Goal: Task Accomplishment & Management: Manage account settings

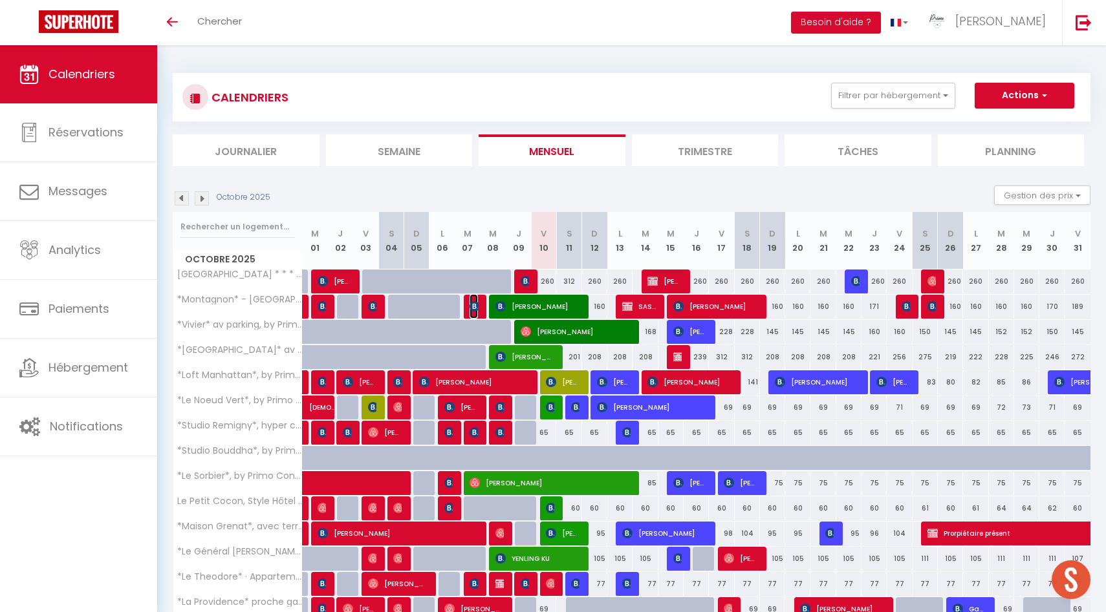
click at [474, 304] on img at bounding box center [475, 306] width 10 height 10
select select "OK"
select select "0"
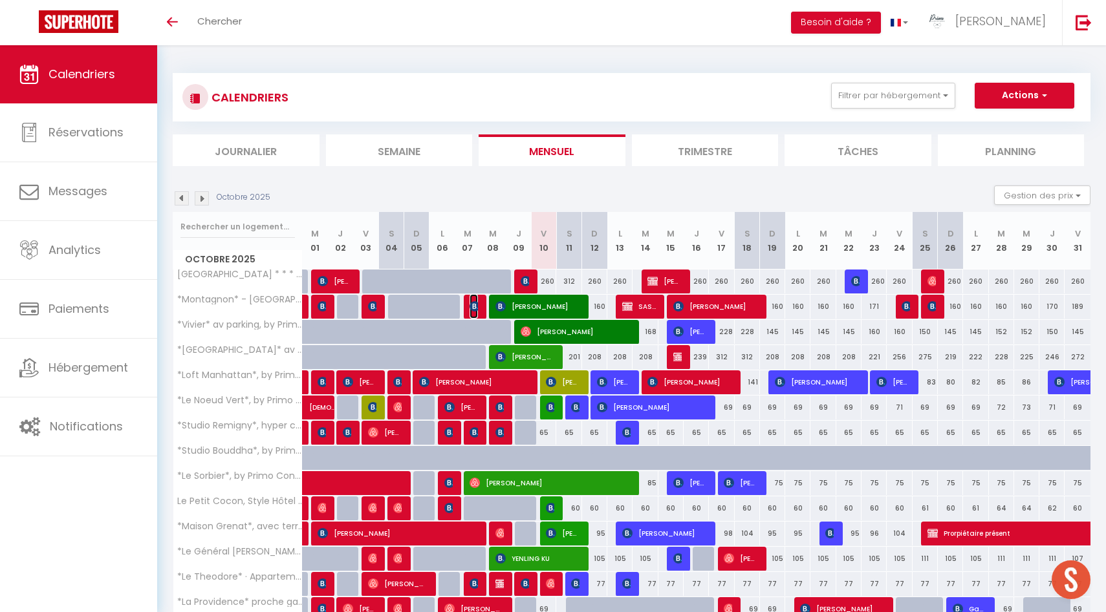
select select "1"
select select
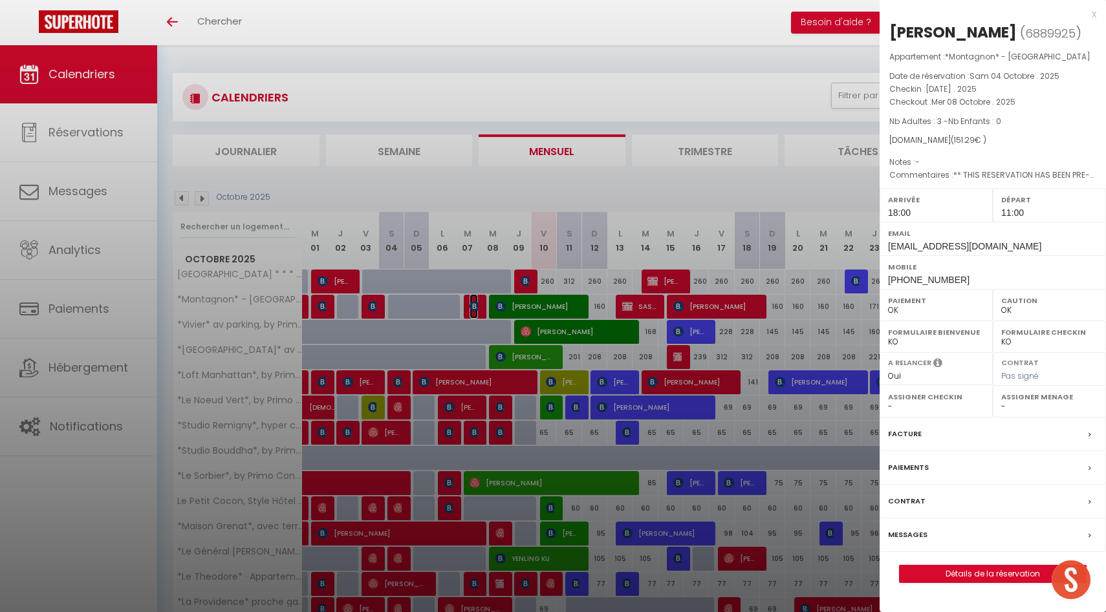
select select "49559"
click at [903, 542] on div "Messages" at bounding box center [993, 536] width 226 height 34
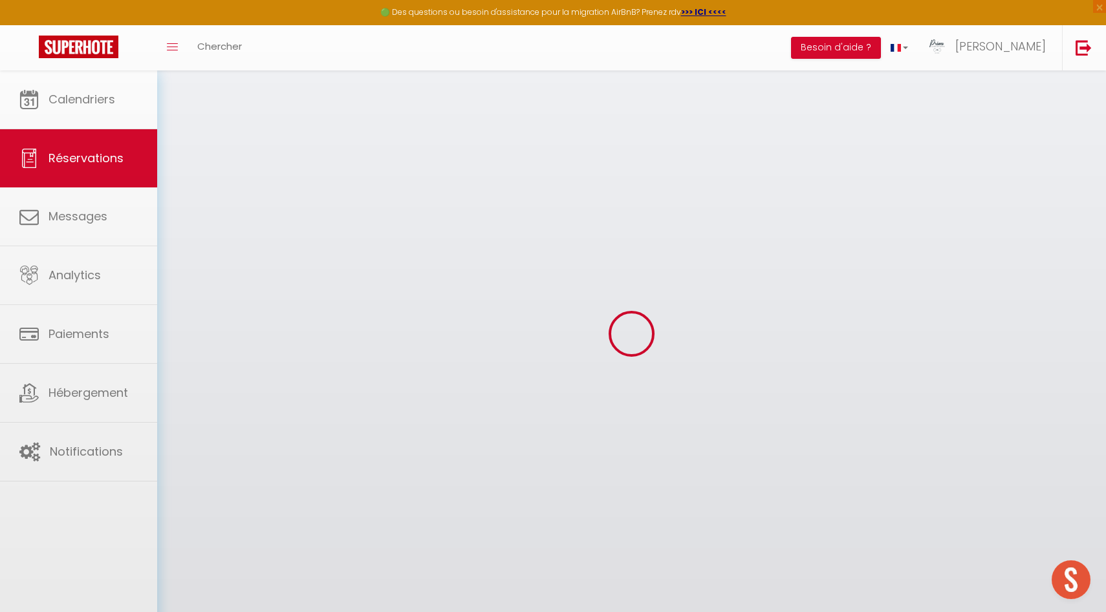
click at [906, 539] on div at bounding box center [553, 306] width 1106 height 612
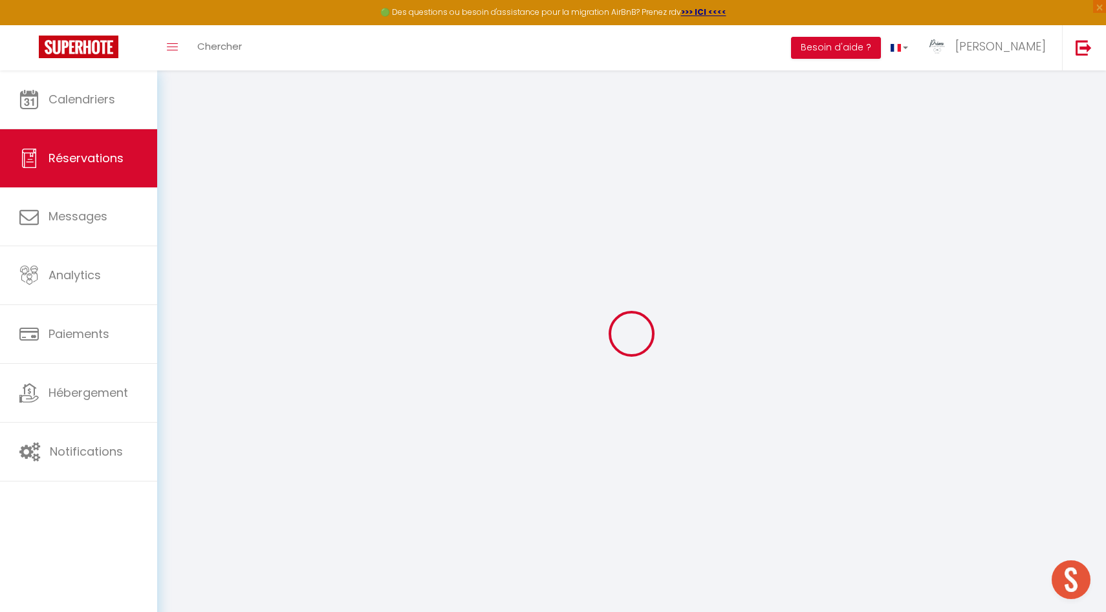
select select
checkbox input "false"
type voyageur1 "** THIS RESERVATION HAS BEEN PRE-PAID ** Reservation has a cancellation grace p…"
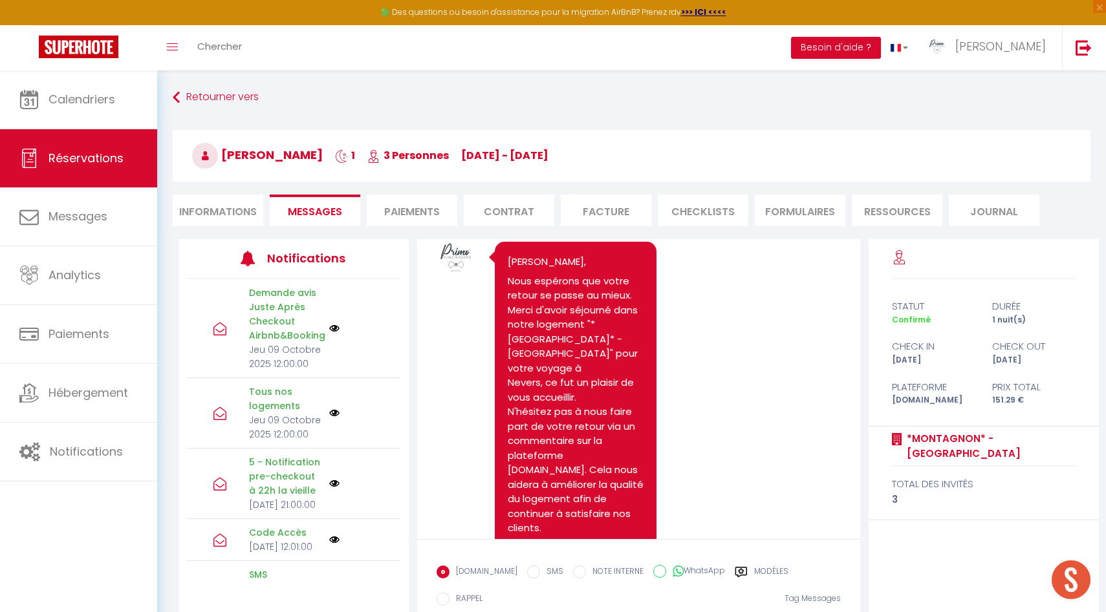
scroll to position [5334, 0]
click at [576, 81] on link "[URL][DOMAIN_NAME]" at bounding box center [546, 67] width 77 height 28
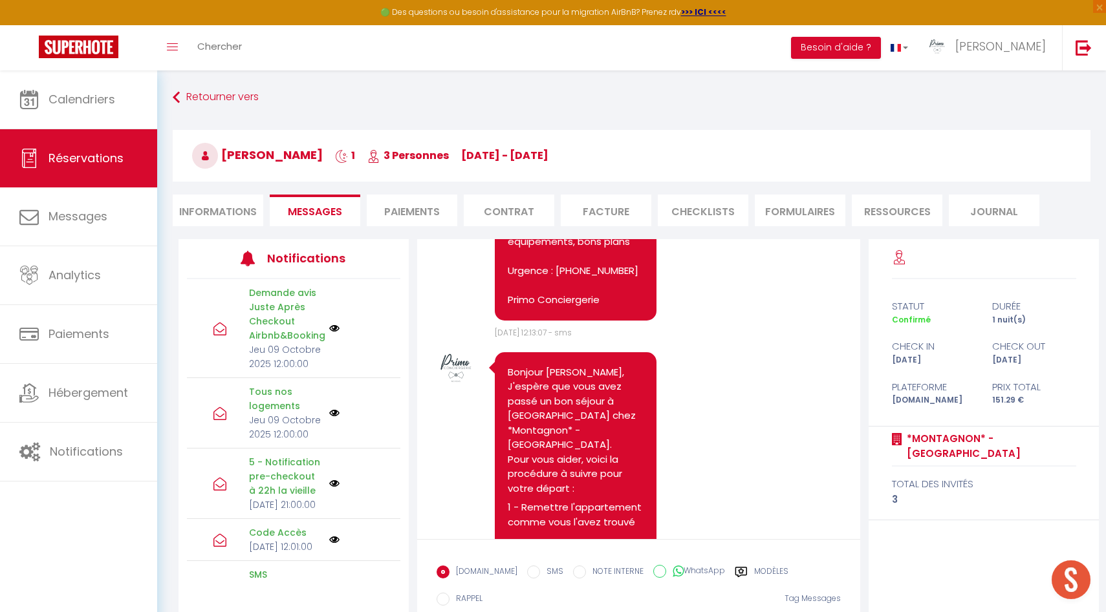
scroll to position [4501, 0]
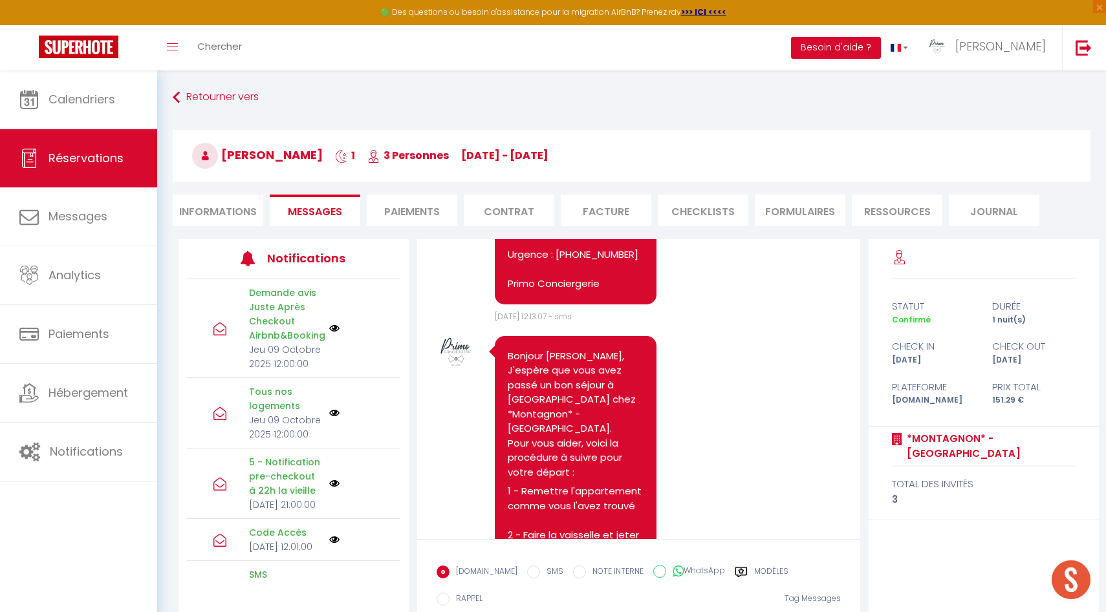
click at [542, 160] on link "[URL][DOMAIN_NAME]" at bounding box center [546, 145] width 77 height 28
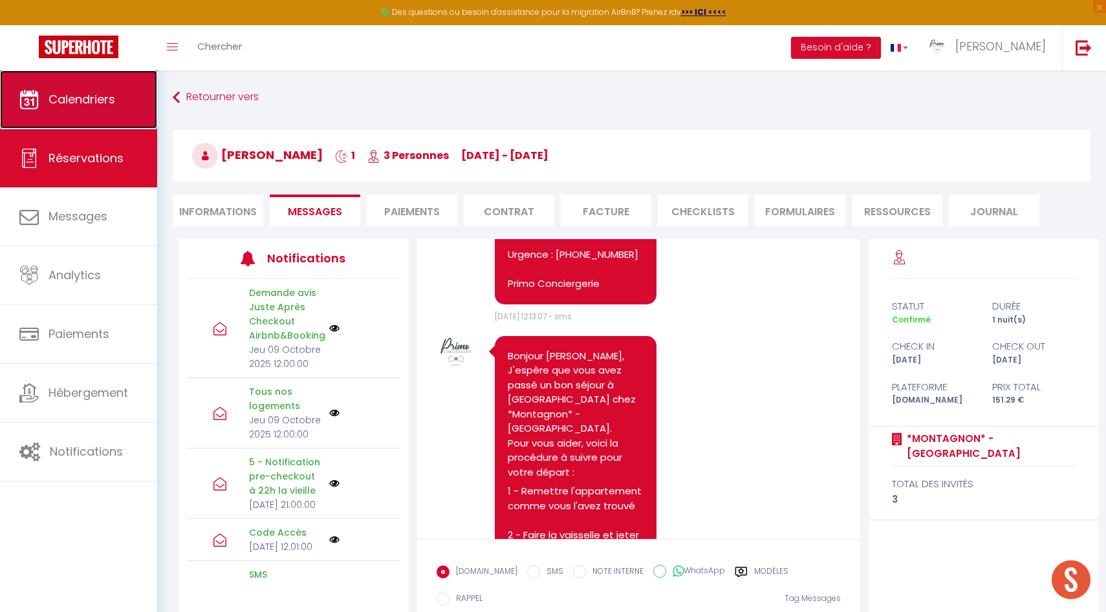
click at [72, 91] on span "Calendriers" at bounding box center [82, 99] width 67 height 16
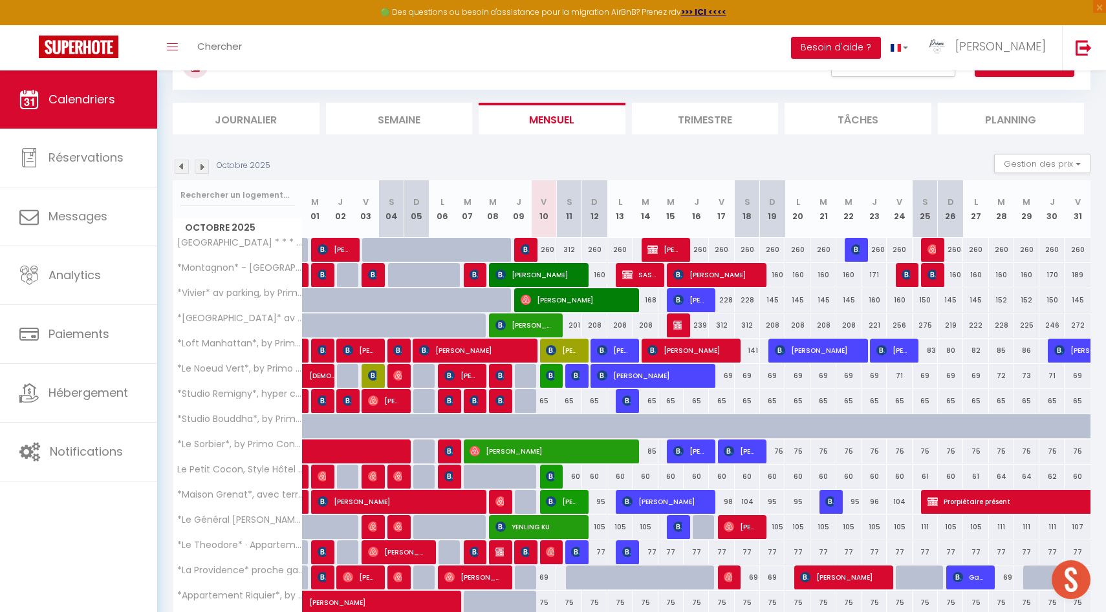
scroll to position [272, 0]
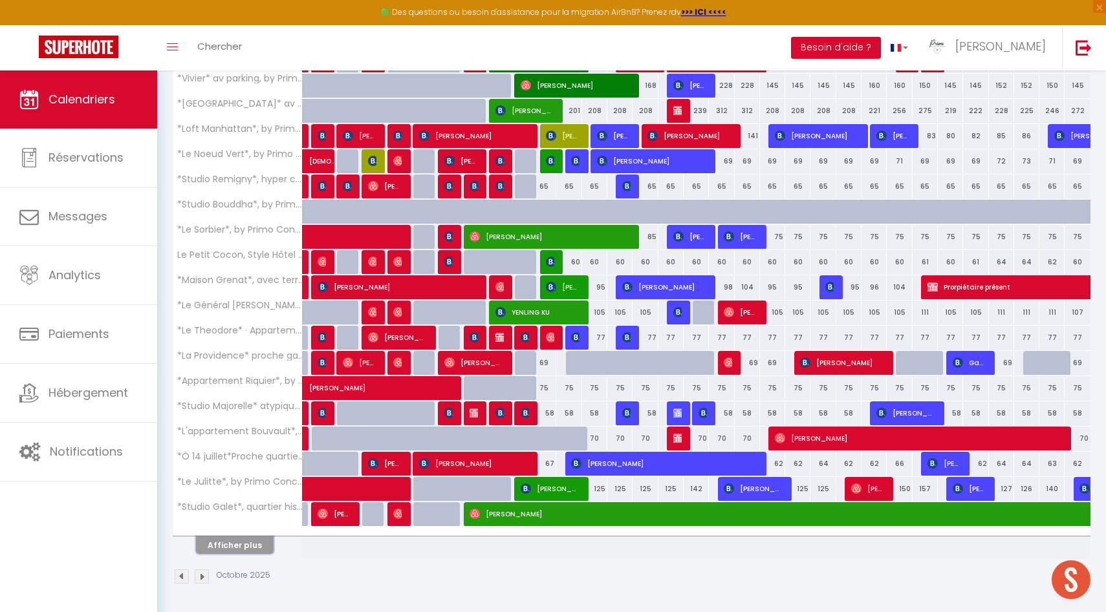
click at [225, 551] on button "Afficher plus" at bounding box center [235, 545] width 78 height 17
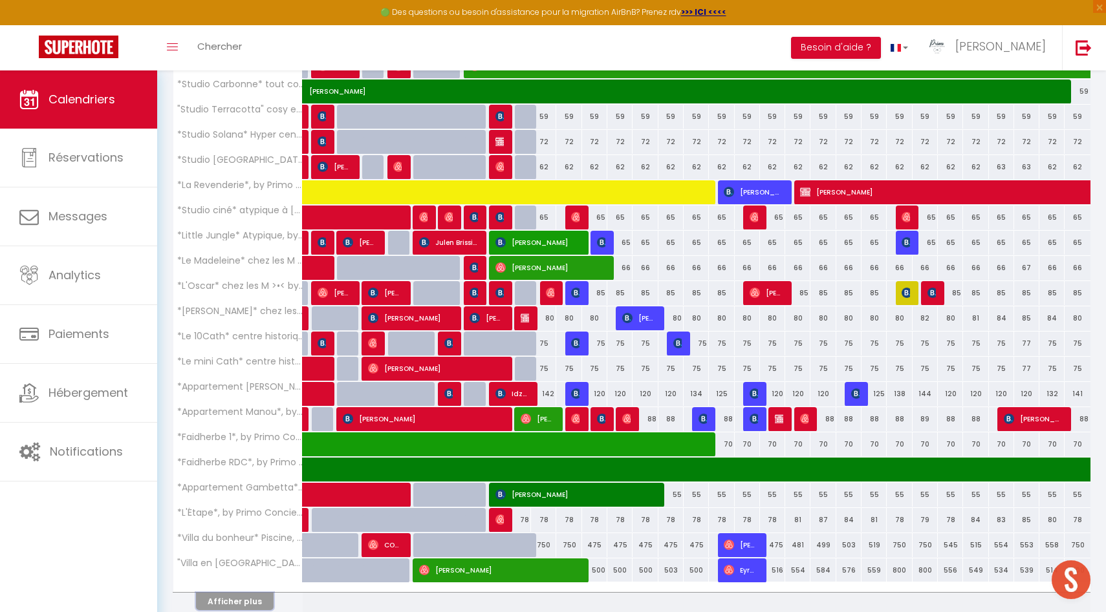
scroll to position [776, 0]
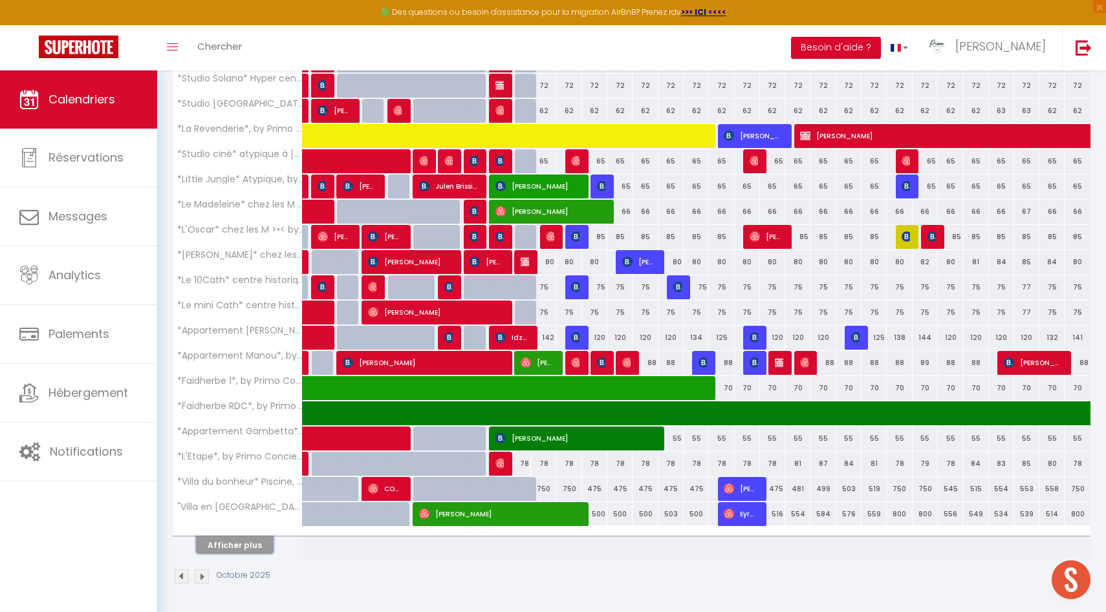
click at [236, 548] on button "Afficher plus" at bounding box center [235, 545] width 78 height 17
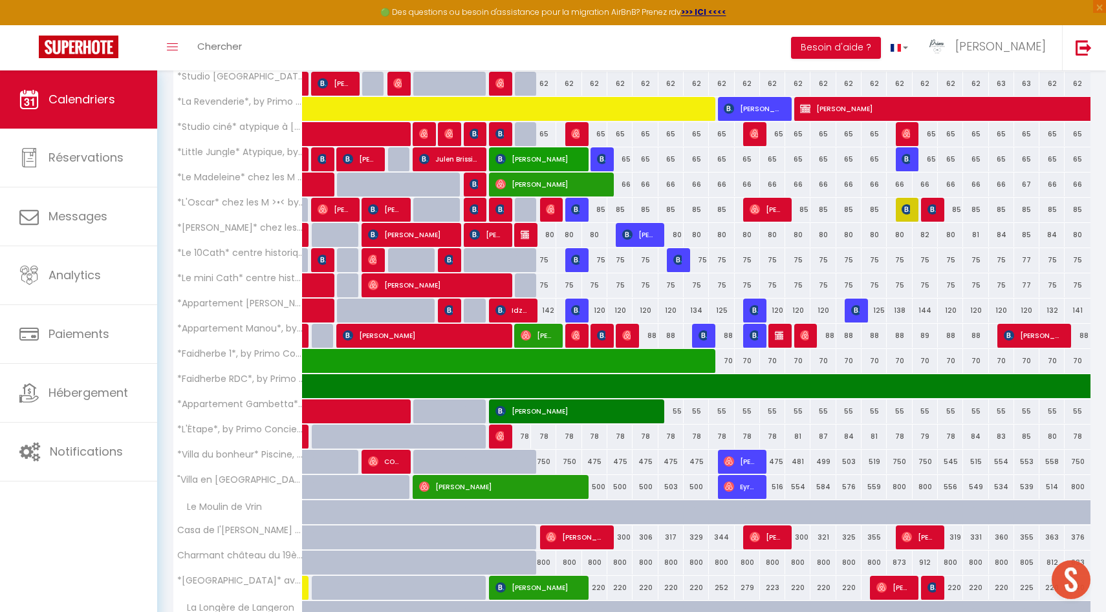
scroll to position [790, 0]
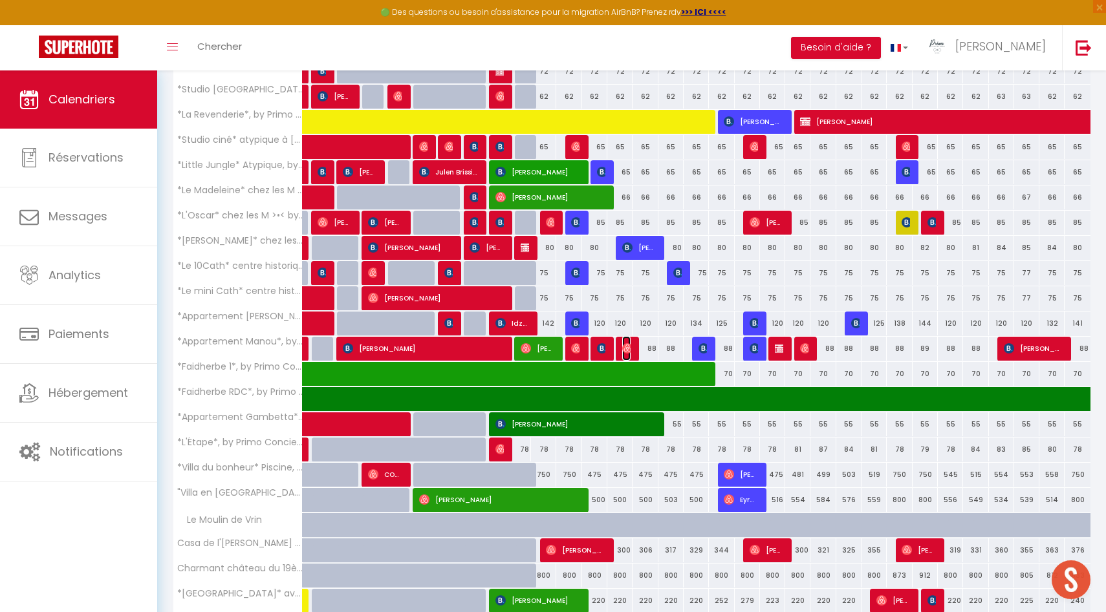
click at [626, 349] on img at bounding box center [627, 348] width 10 height 10
select select "OK"
select select "0"
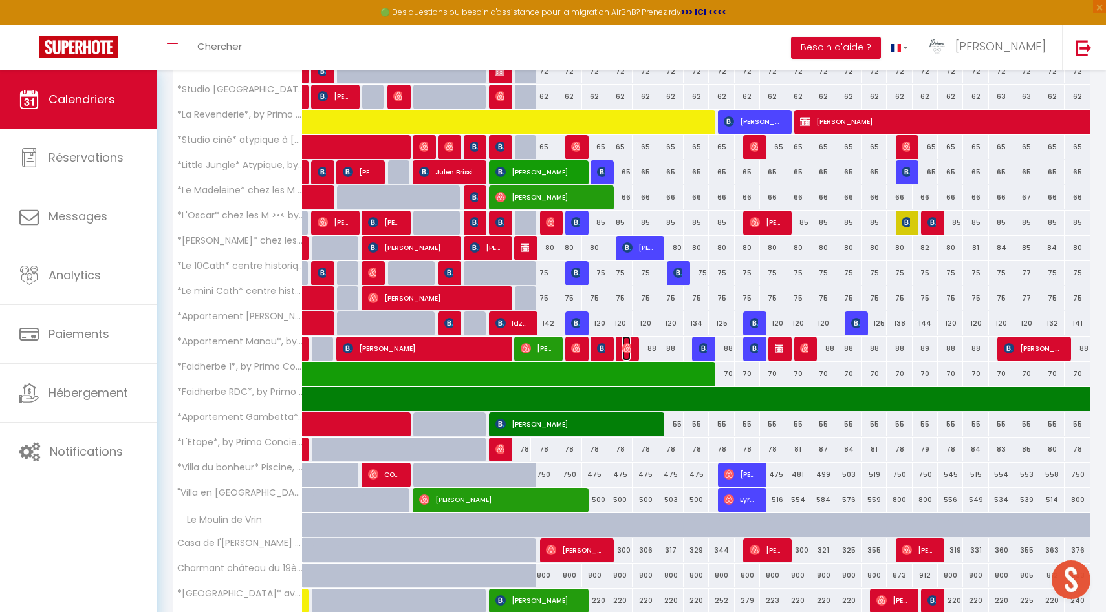
select select "1"
select select
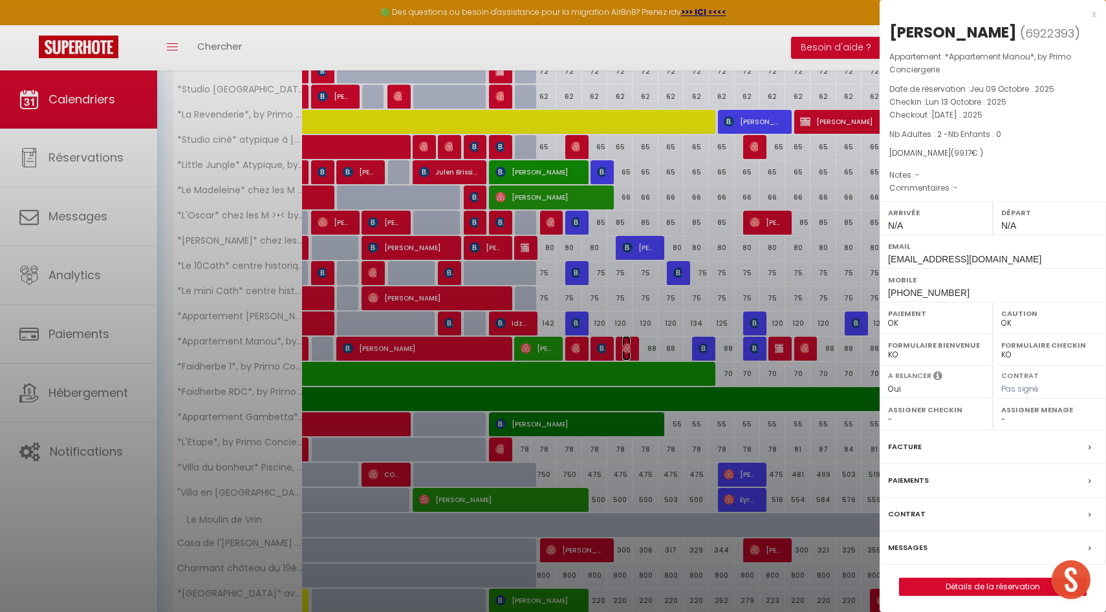
select select "49559"
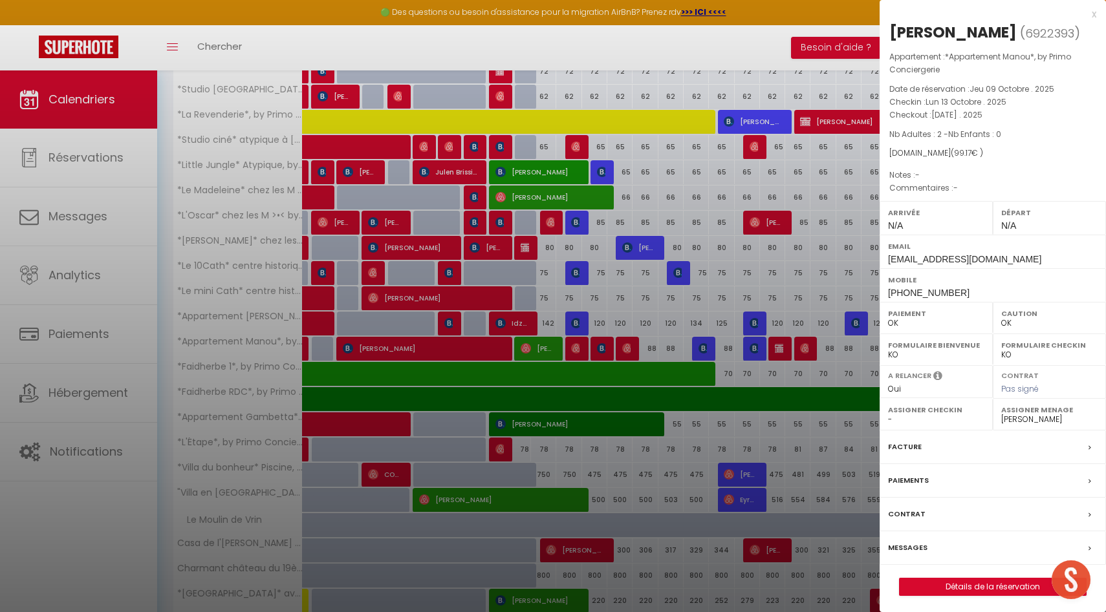
click at [626, 349] on div at bounding box center [553, 306] width 1106 height 612
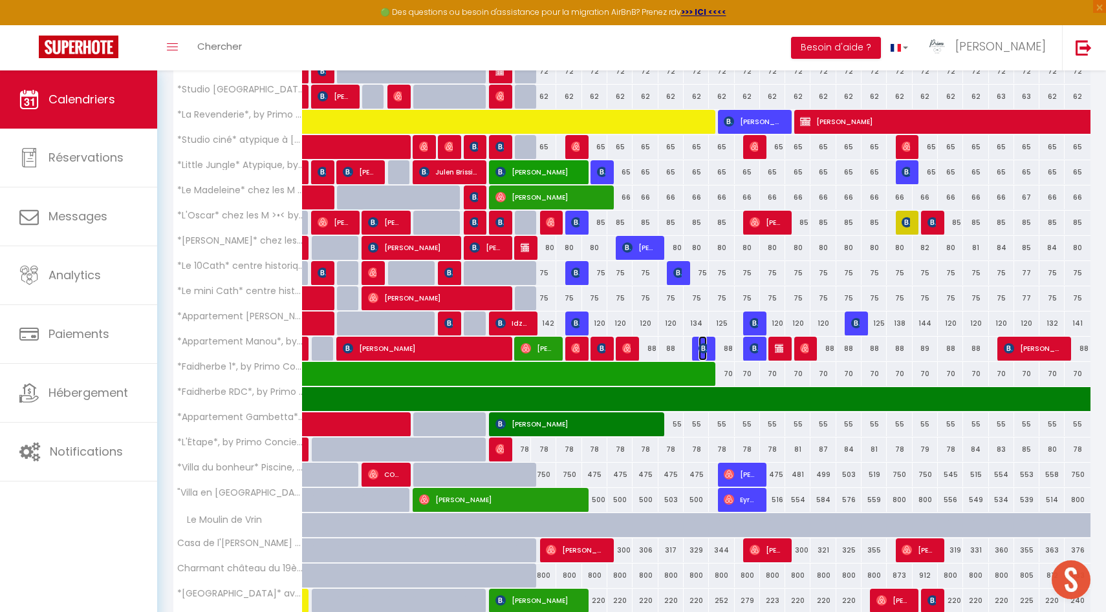
click at [702, 343] on img at bounding box center [703, 348] width 10 height 10
select select "KO"
select select "40039"
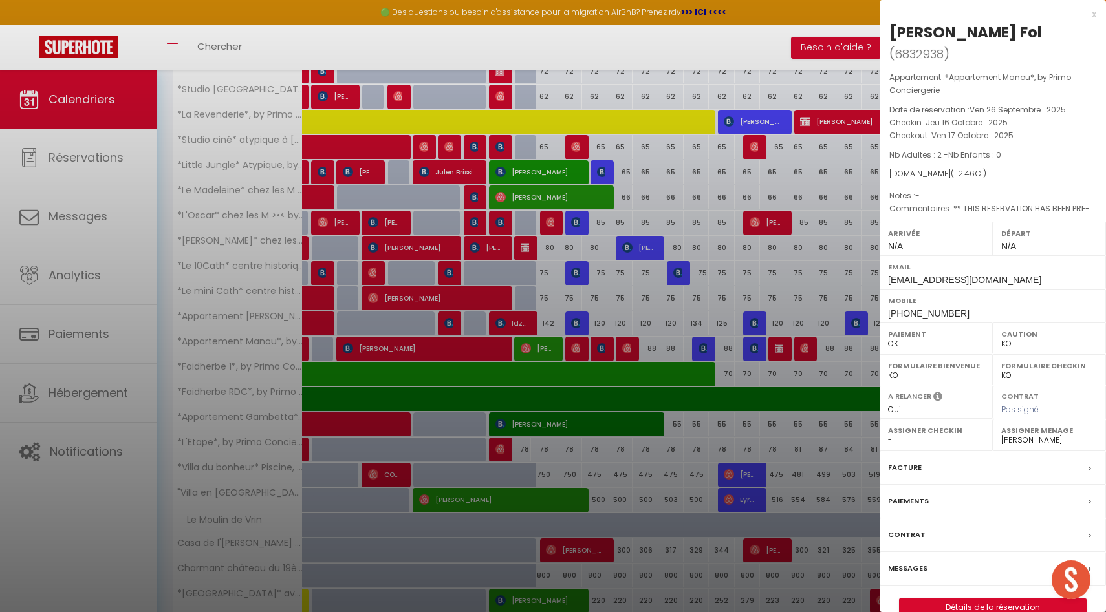
click at [915, 495] on label "Paiements" at bounding box center [908, 502] width 41 height 14
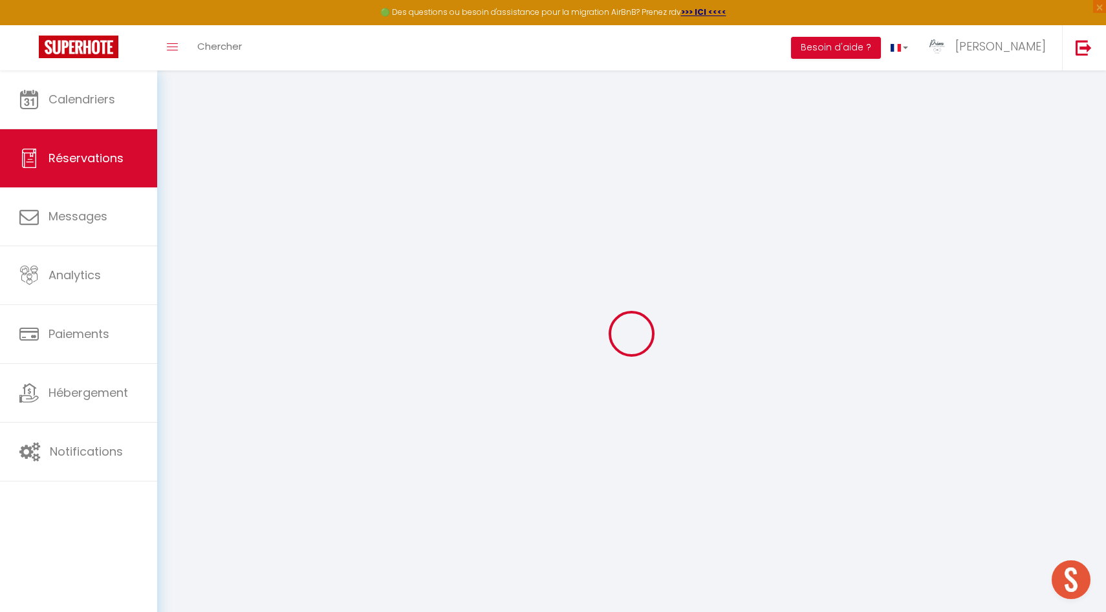
select select
checkbox input "false"
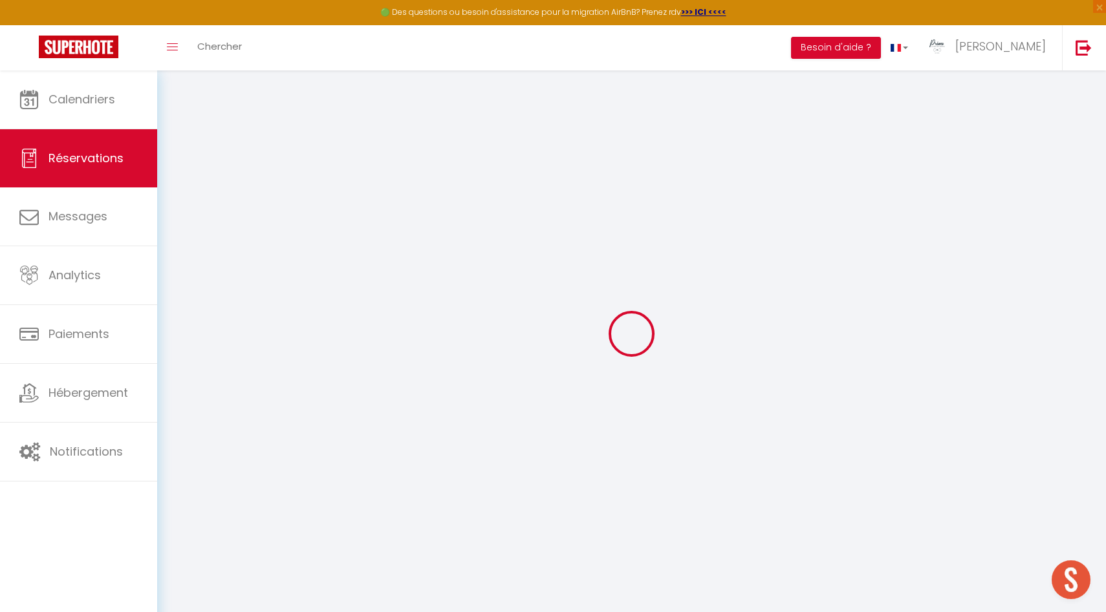
select select
checkbox input "false"
type voyageur0 "** THIS RESERVATION HAS BEEN PRE-PAID ** Je voyage pour affaires et il est poss…"
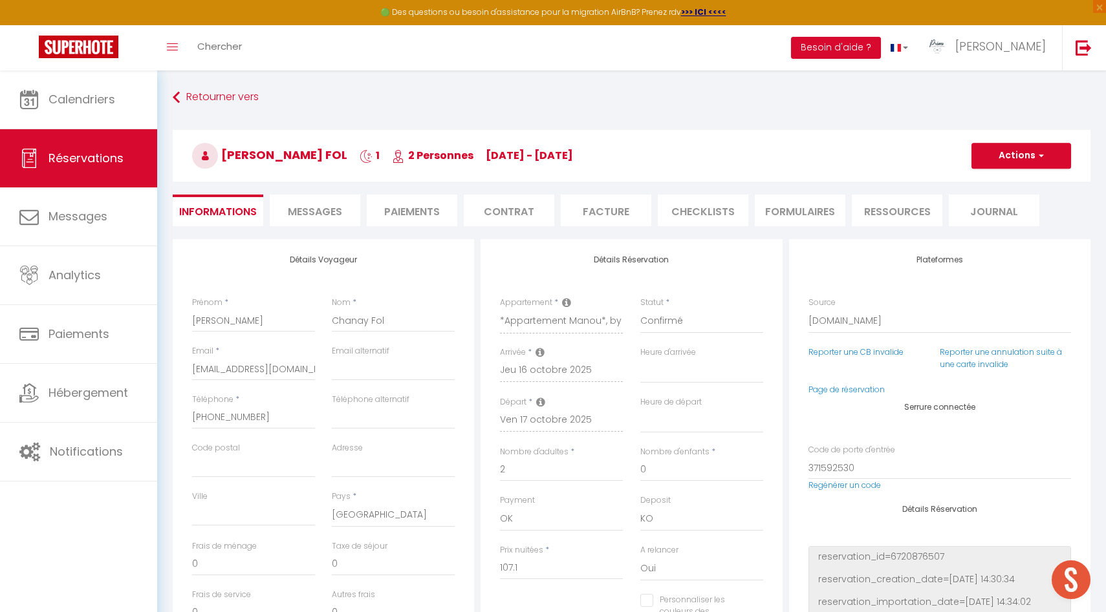
type input "5.36"
select select
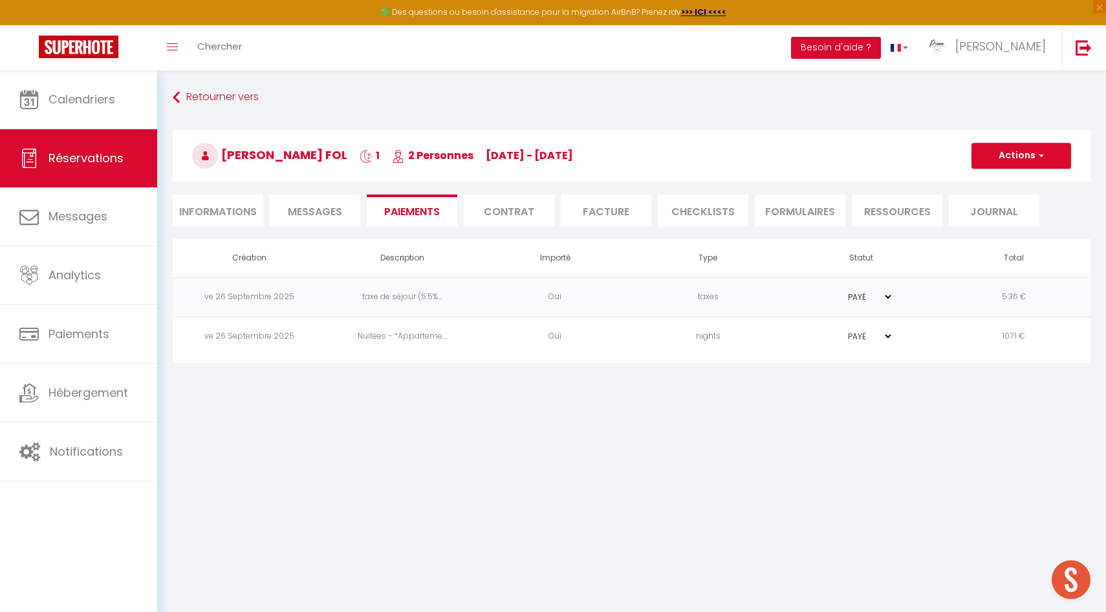
select select
click at [233, 210] on li "Informations" at bounding box center [218, 211] width 91 height 32
select select
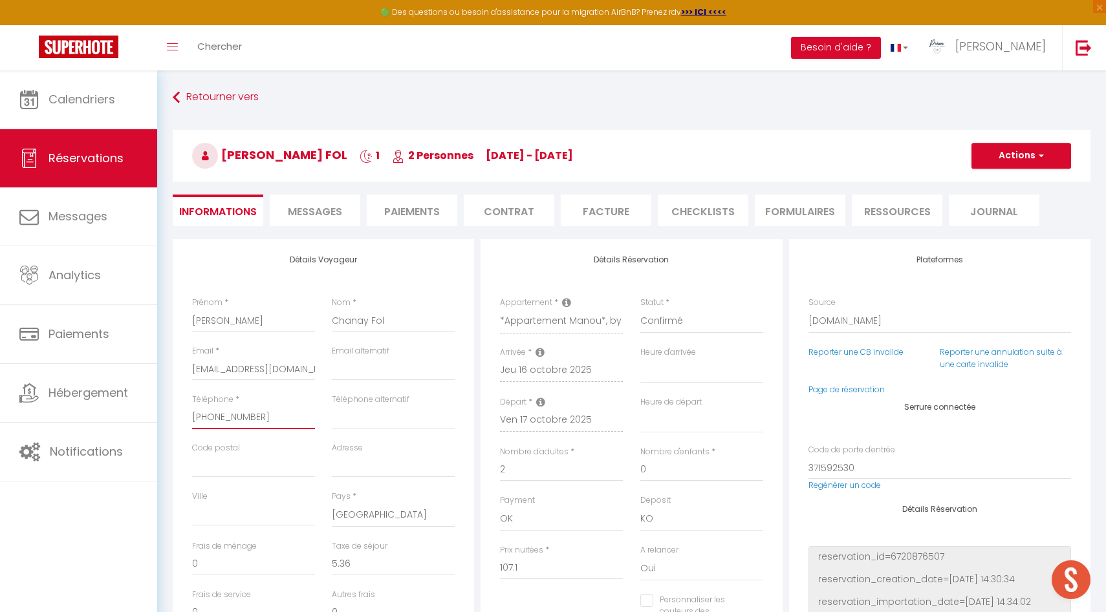
click at [277, 417] on input "[PHONE_NUMBER]" at bounding box center [253, 417] width 123 height 23
type input "[PHONE_NUMBER]"
select select
checkbox input "false"
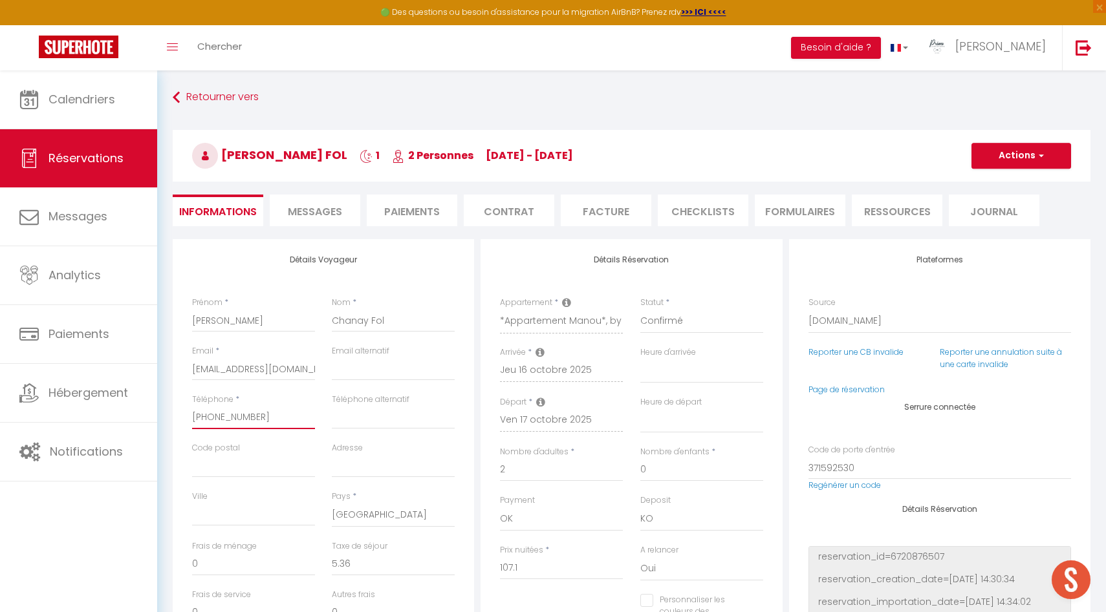
type input "[PHONE_NUMBER]"
select select
checkbox input "false"
type input "+33686481"
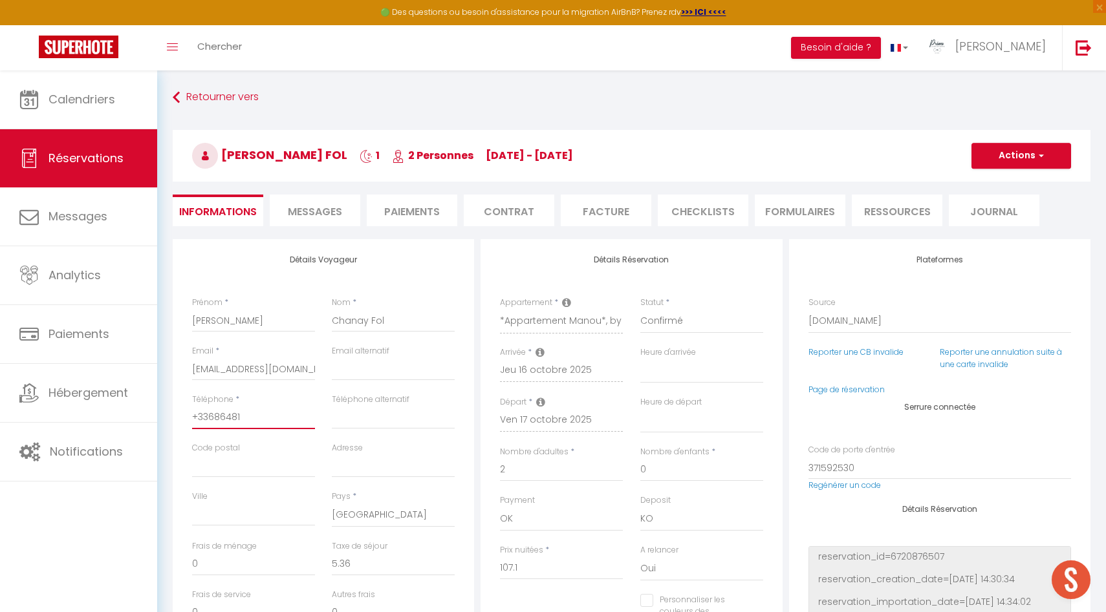
select select
checkbox input "false"
type input "+3368648"
select select
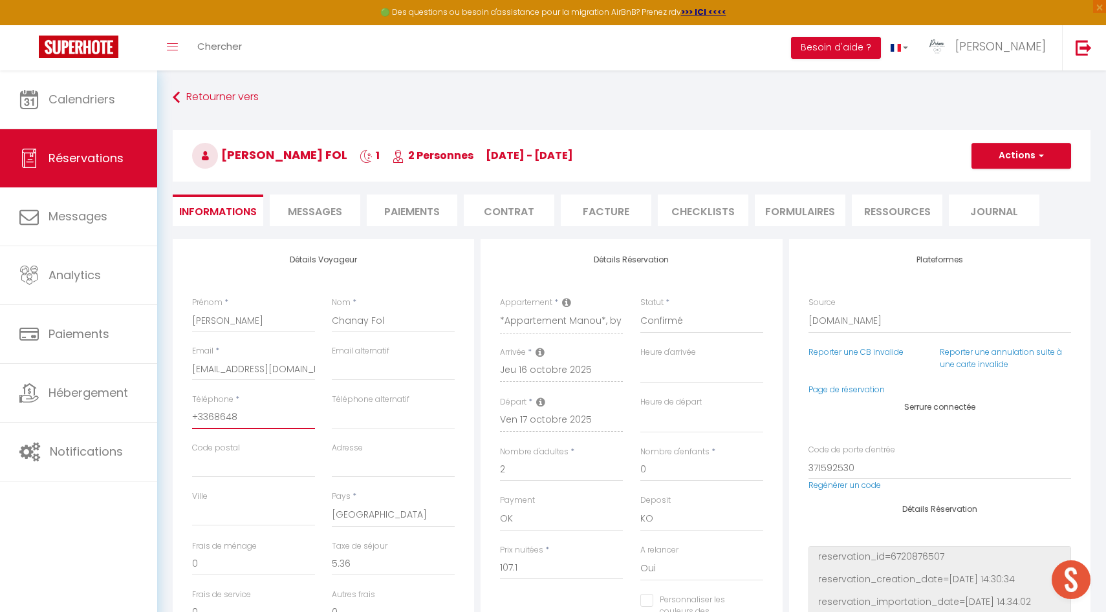
select select
checkbox input "false"
type input "+336864"
select select
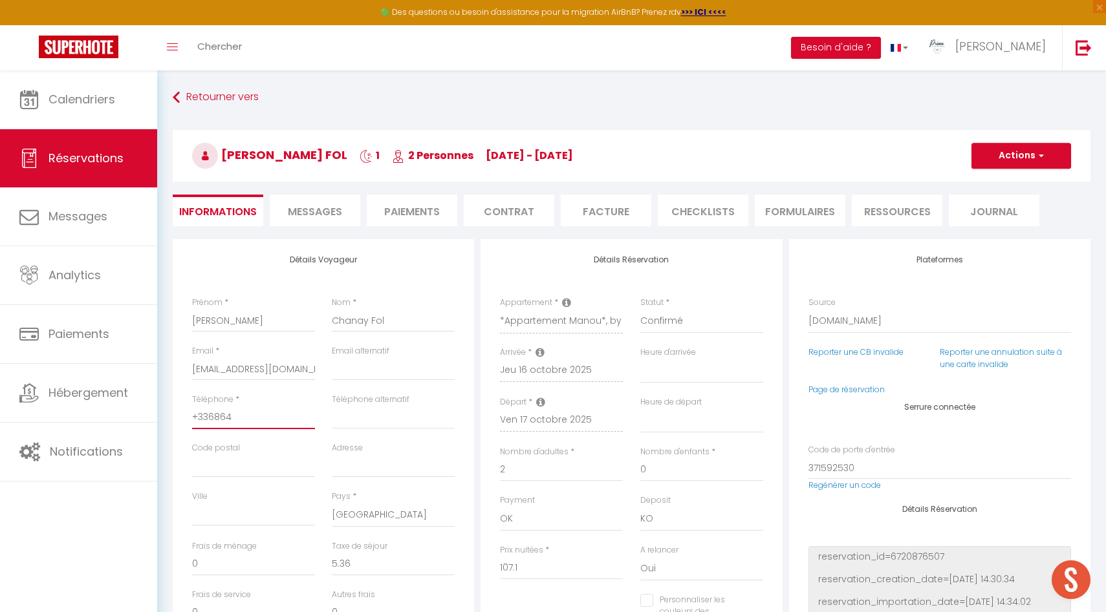
checkbox input "false"
type input "+33686"
select select
checkbox input "false"
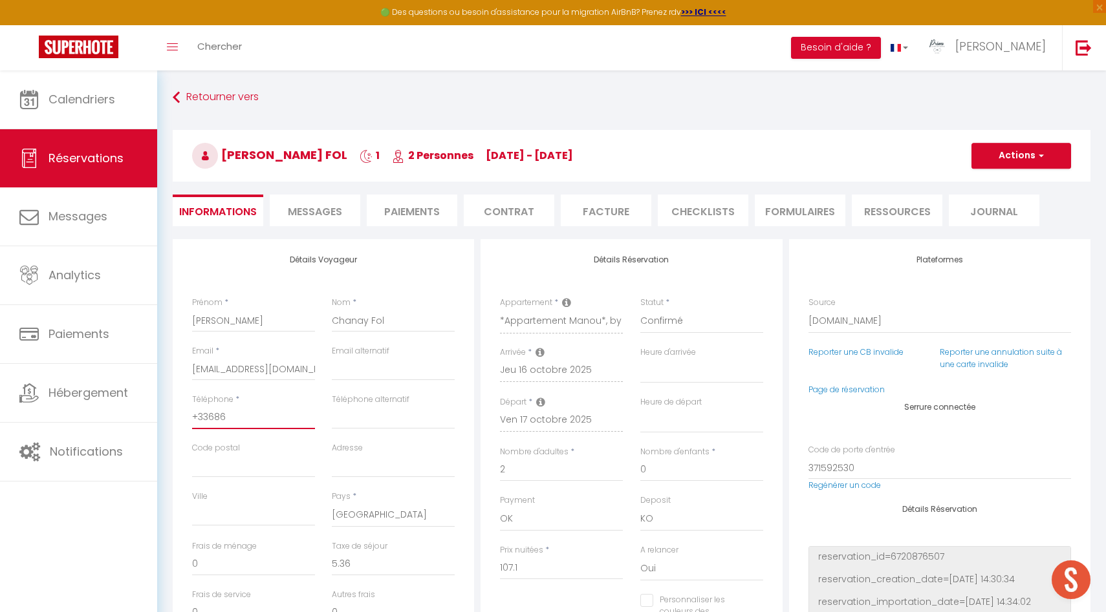
type input "+3368"
select select
checkbox input "false"
type input "+336"
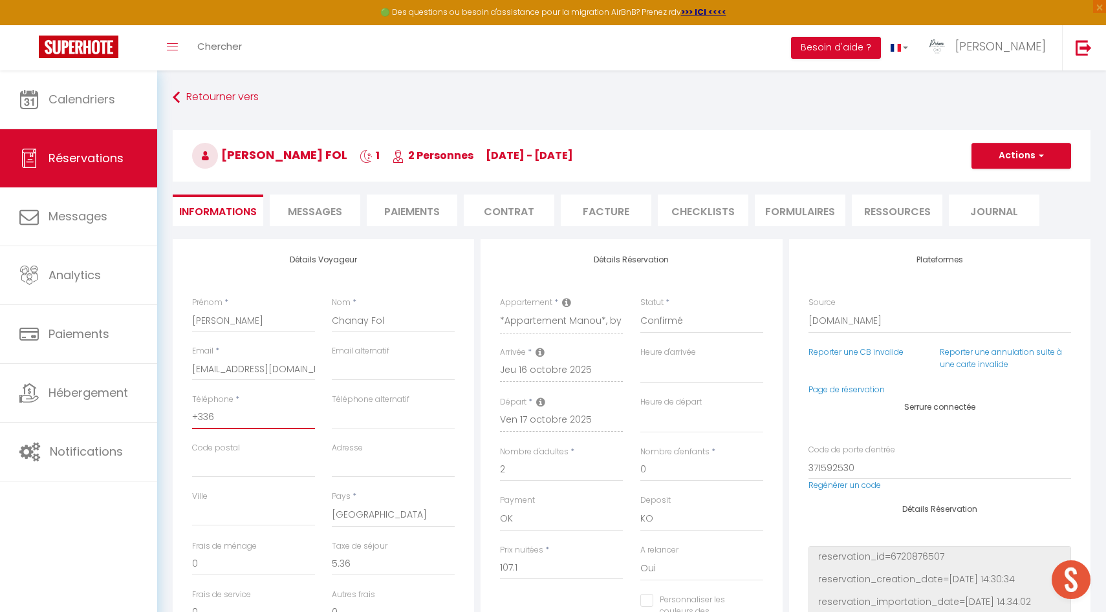
select select
checkbox input "false"
type input "+3361"
select select
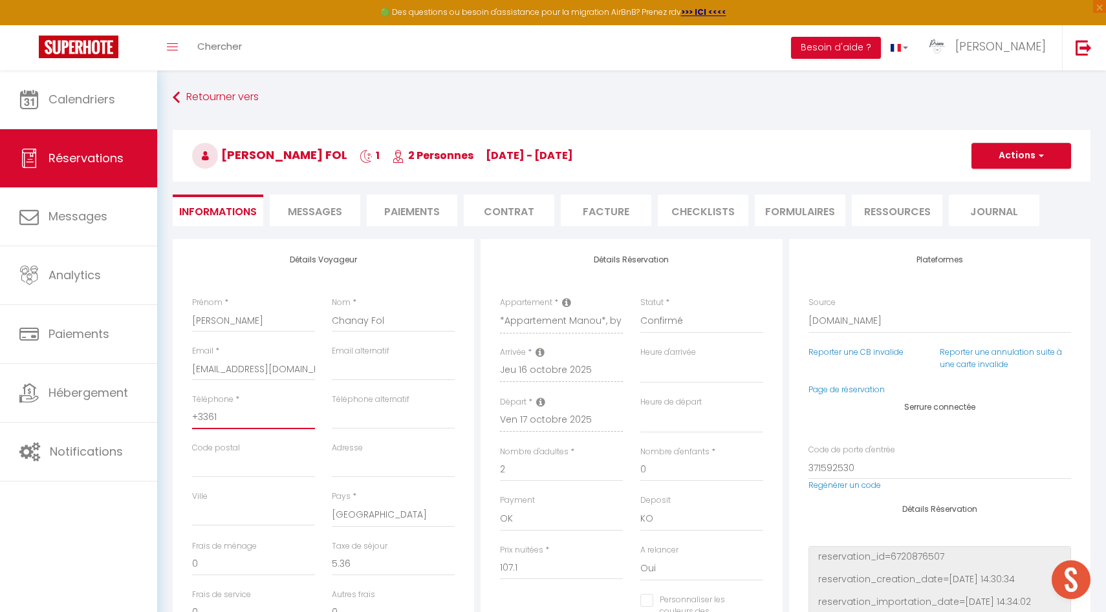
select select
checkbox input "false"
type input "+33617"
select select
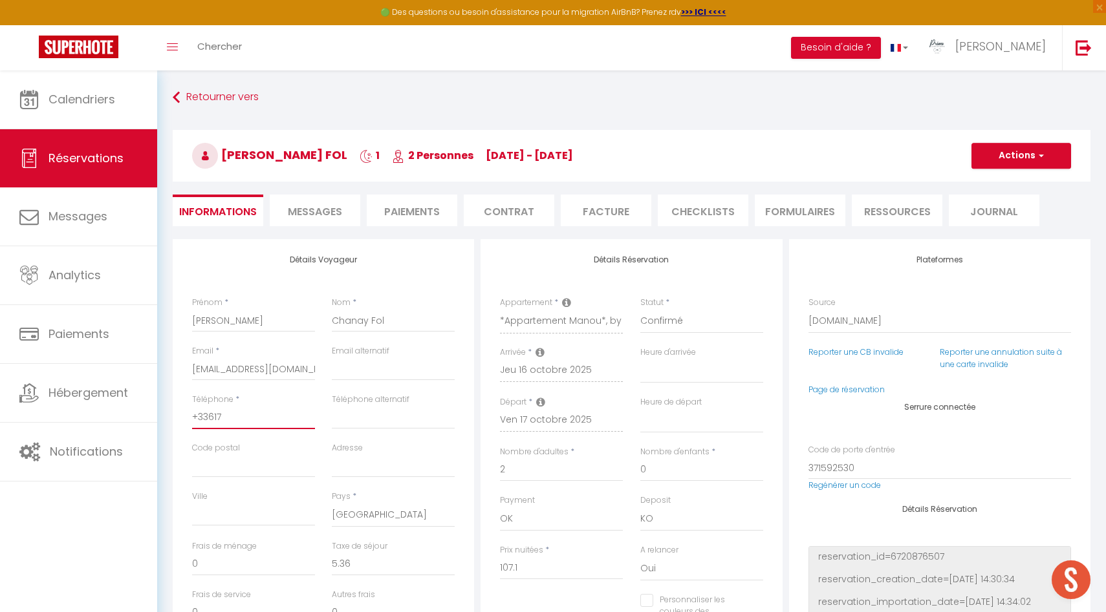
checkbox input "false"
type input "+336177"
select select
checkbox input "false"
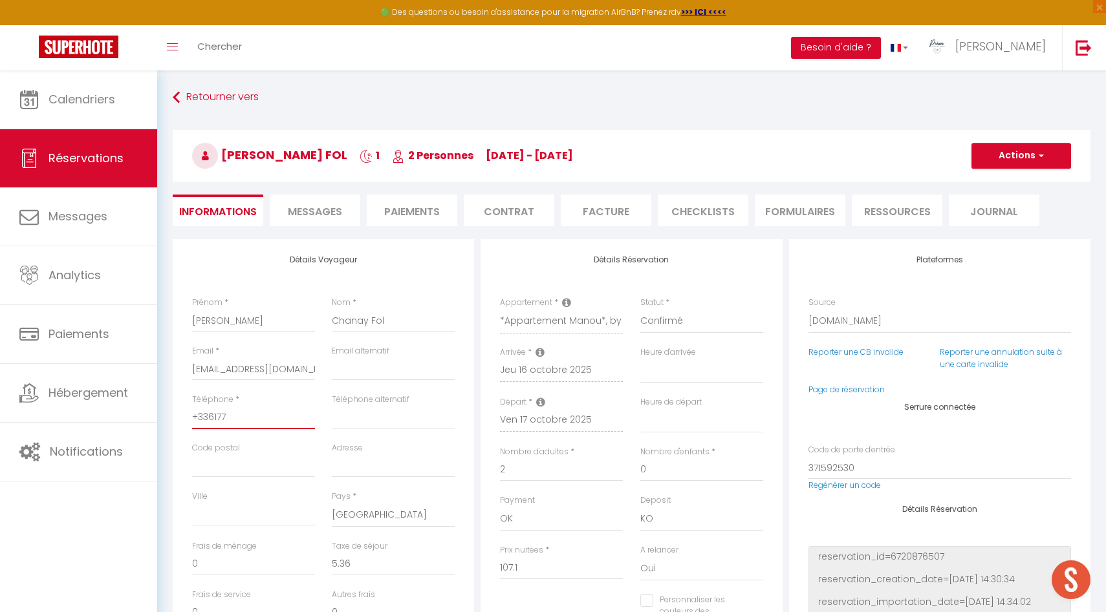
type input "+3361778"
select select
checkbox input "false"
type input "+33617780"
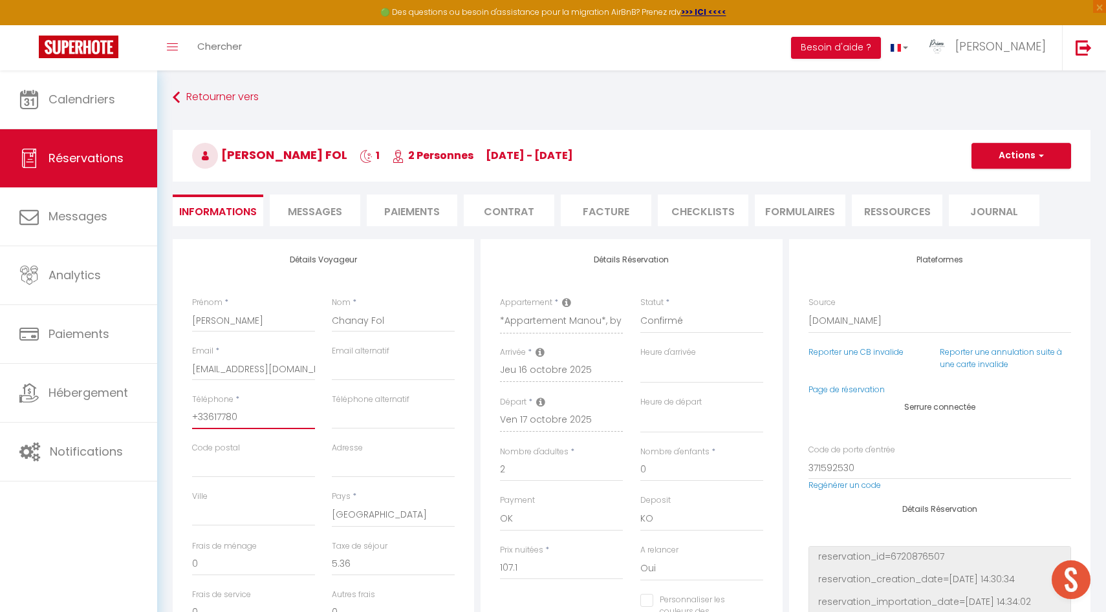
select select
checkbox input "false"
type input "[PHONE_NUMBER]"
select select
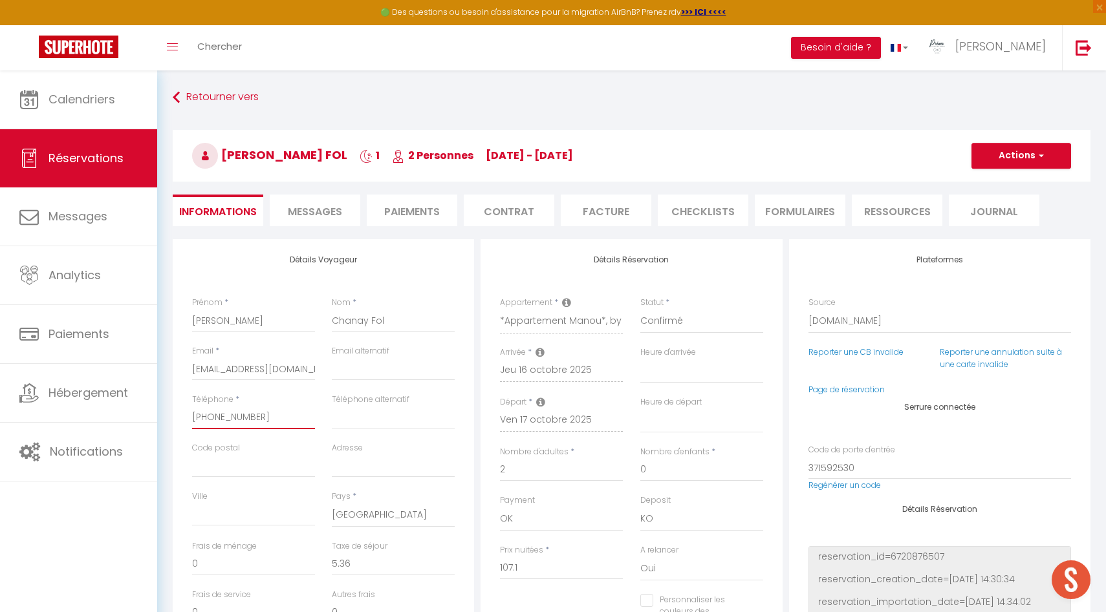
select select
checkbox input "false"
type input "[PHONE_NUMBER]"
select select
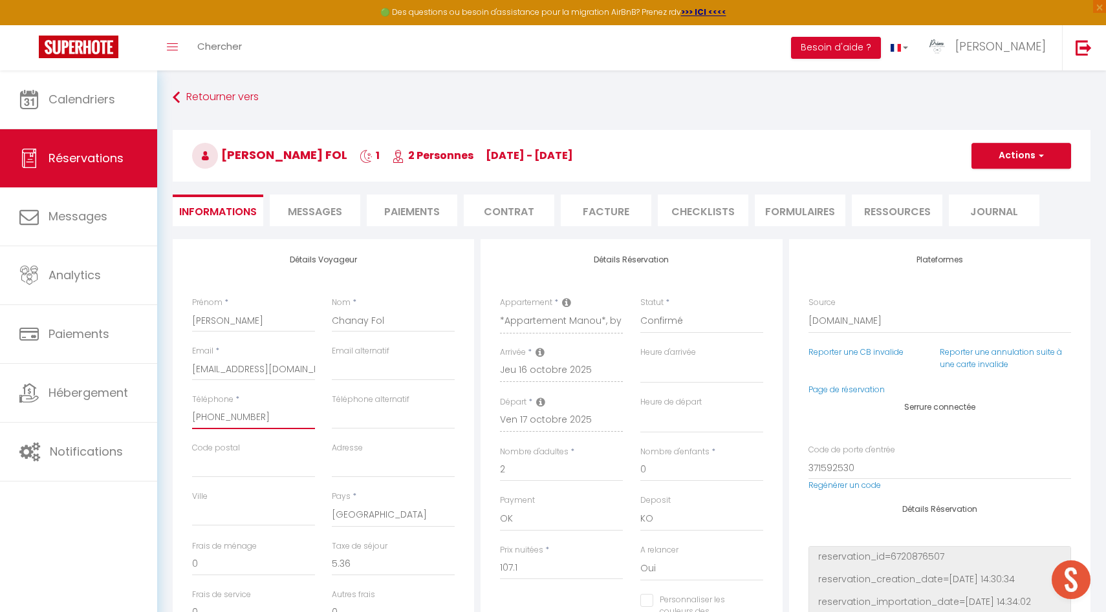
checkbox input "false"
type input "[PHONE_NUMBER]"
select select
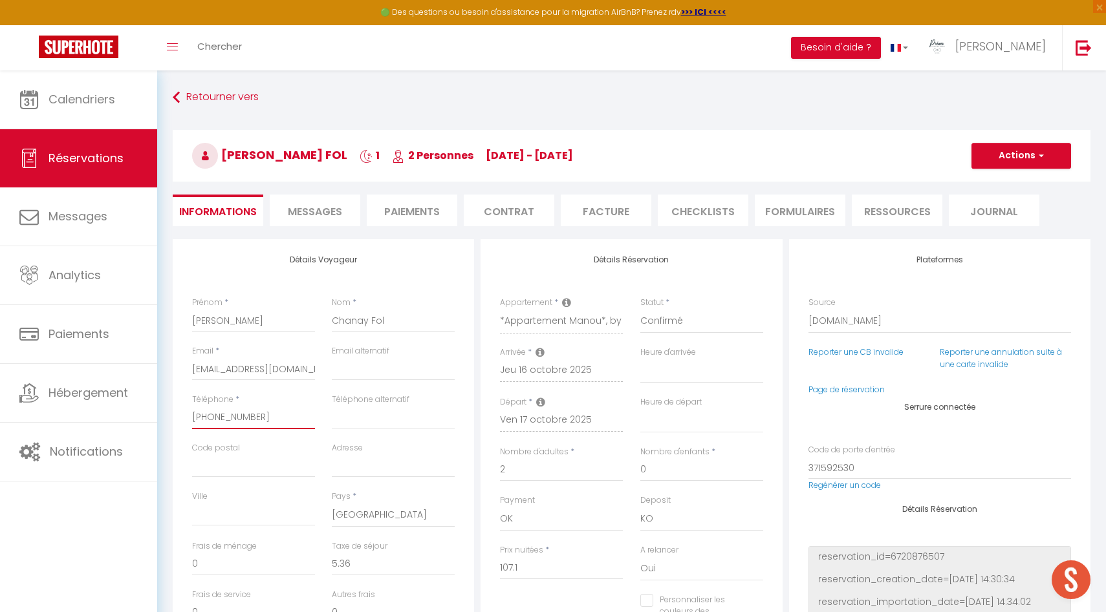
select select
checkbox input "false"
type input "[PHONE_NUMBER]"
click at [422, 208] on li "Paiements" at bounding box center [412, 211] width 91 height 32
select select
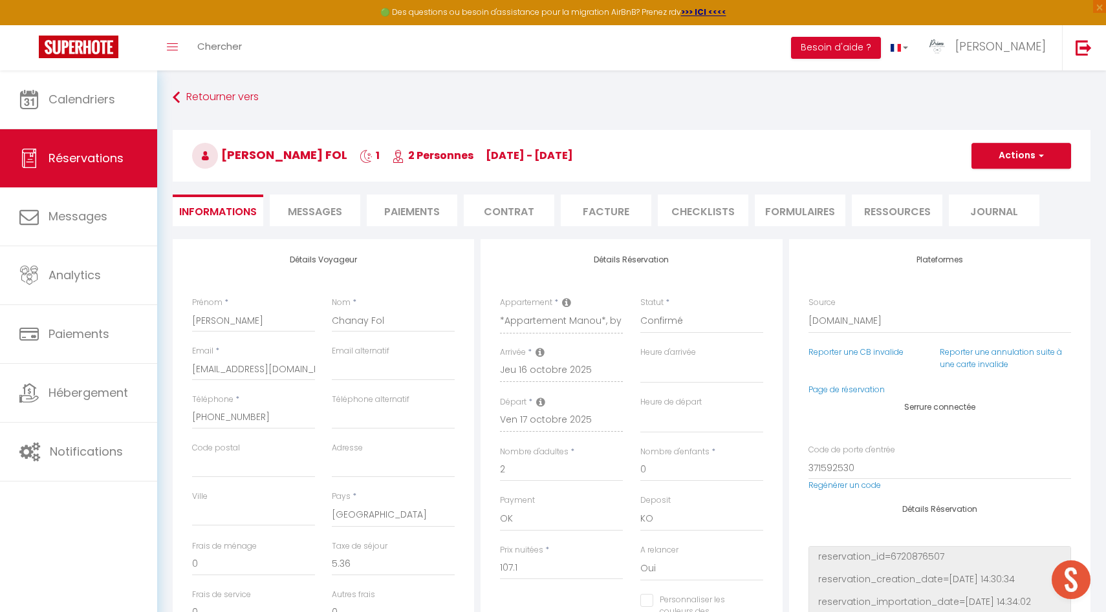
select select
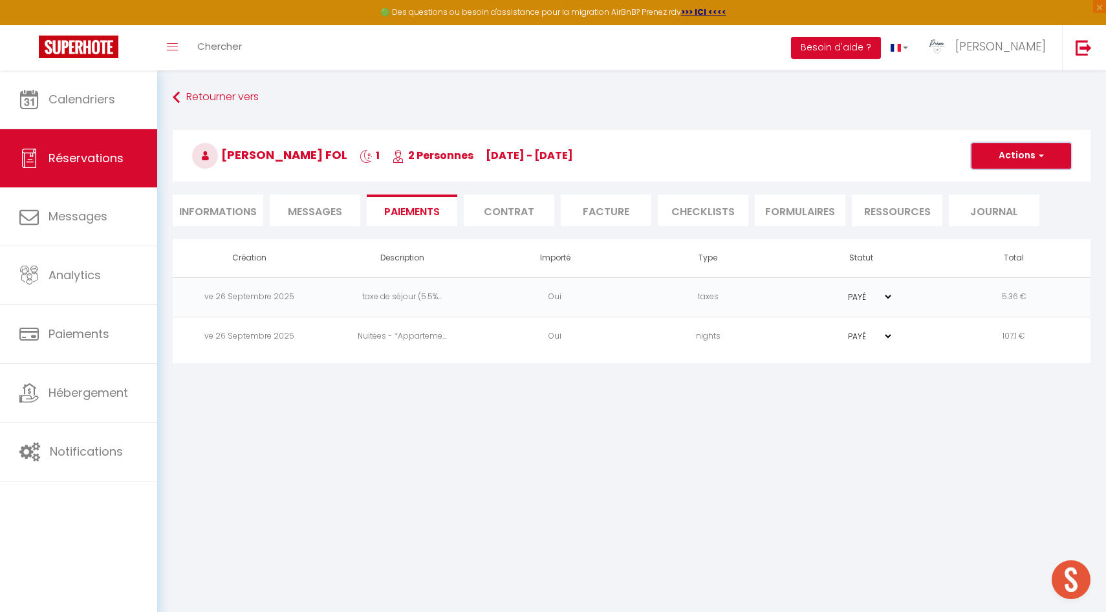
click at [1029, 151] on button "Actions" at bounding box center [1021, 156] width 100 height 26
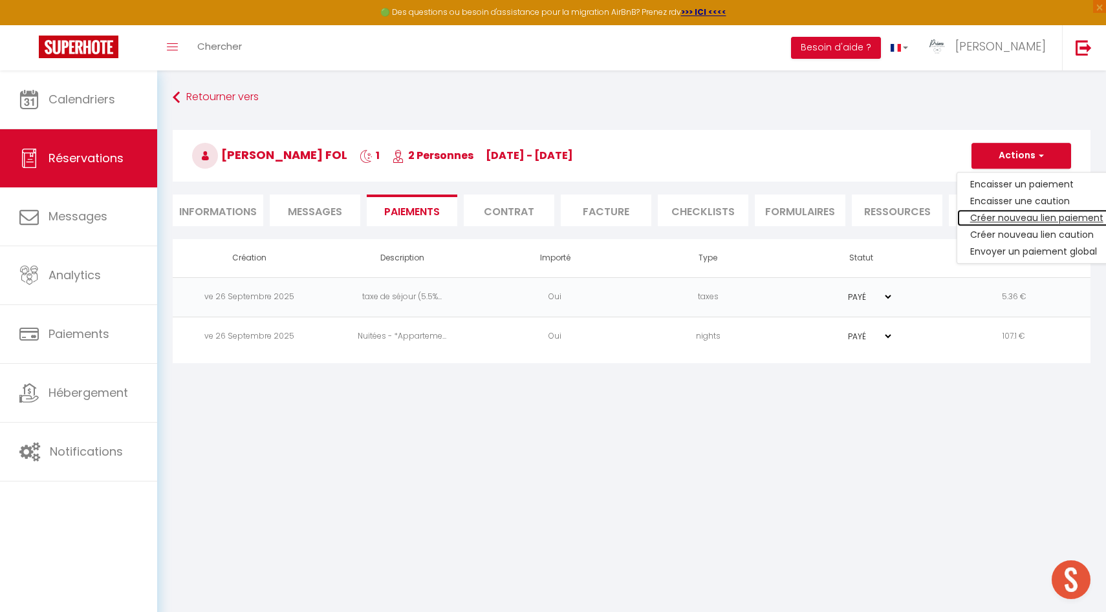
click at [1085, 217] on link "Créer nouveau lien paiement" at bounding box center [1036, 218] width 159 height 17
select select "nights"
type input "[EMAIL_ADDRESS][DOMAIN_NAME]"
select select "5798"
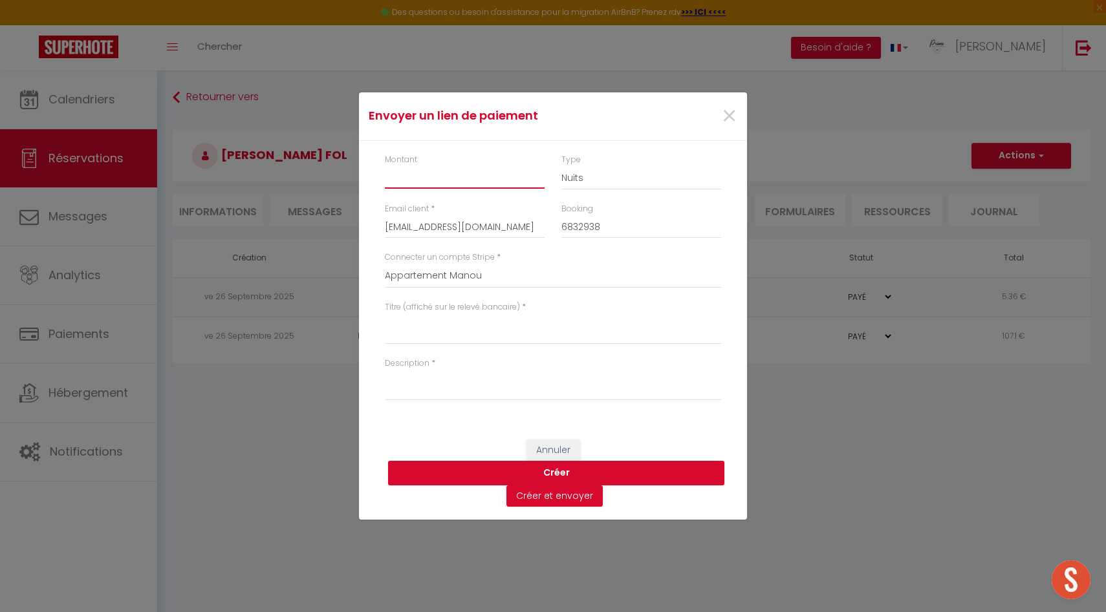
click at [425, 180] on input "Montant" at bounding box center [465, 177] width 160 height 23
type input "29"
click at [433, 281] on select "Primo Conciergerie [PERSON_NAME] Les Suites du [GEOGRAPHIC_DATA] Rocagel Le Sor…" at bounding box center [553, 276] width 336 height 25
select select "2566"
click at [385, 264] on select "Primo Conciergerie [PERSON_NAME] Les Suites du [GEOGRAPHIC_DATA] Rocagel Le Sor…" at bounding box center [553, 276] width 336 height 25
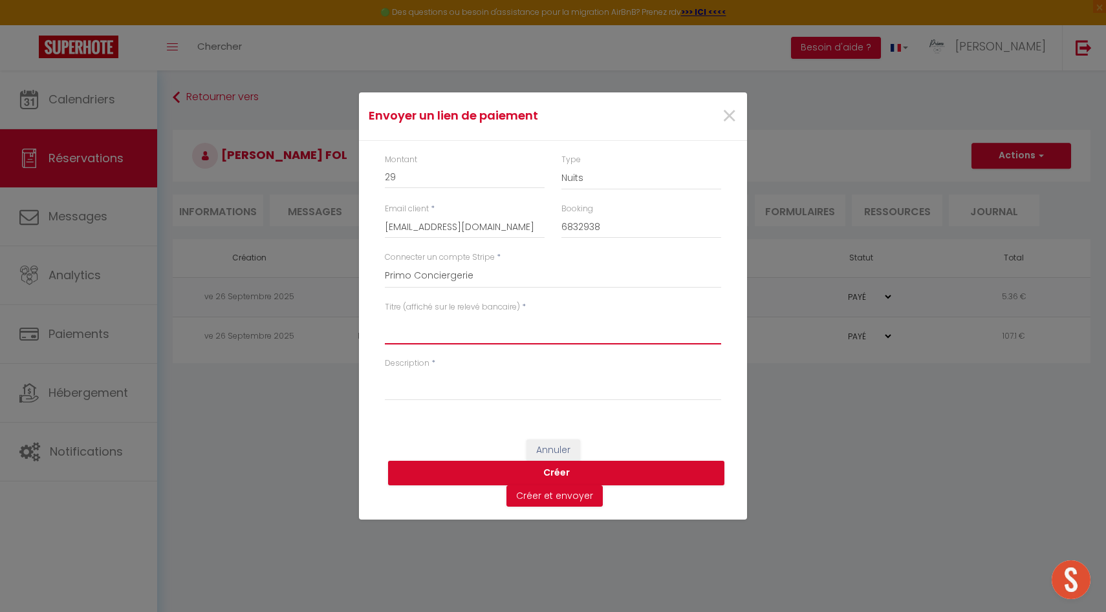
click at [437, 332] on textarea "Titre (affiché sur le relevé bancaire)" at bounding box center [553, 329] width 336 height 31
drag, startPoint x: 632, startPoint y: 323, endPoint x: 341, endPoint y: 316, distance: 291.1
click at [341, 316] on div "Envoyer un lien de paiement × Montant 29 Type Nuits Frais de ménage Taxe de séj…" at bounding box center [553, 306] width 1106 height 612
type textarea "Petits Dejeuner French maison - LE MANOU LE 16.10"
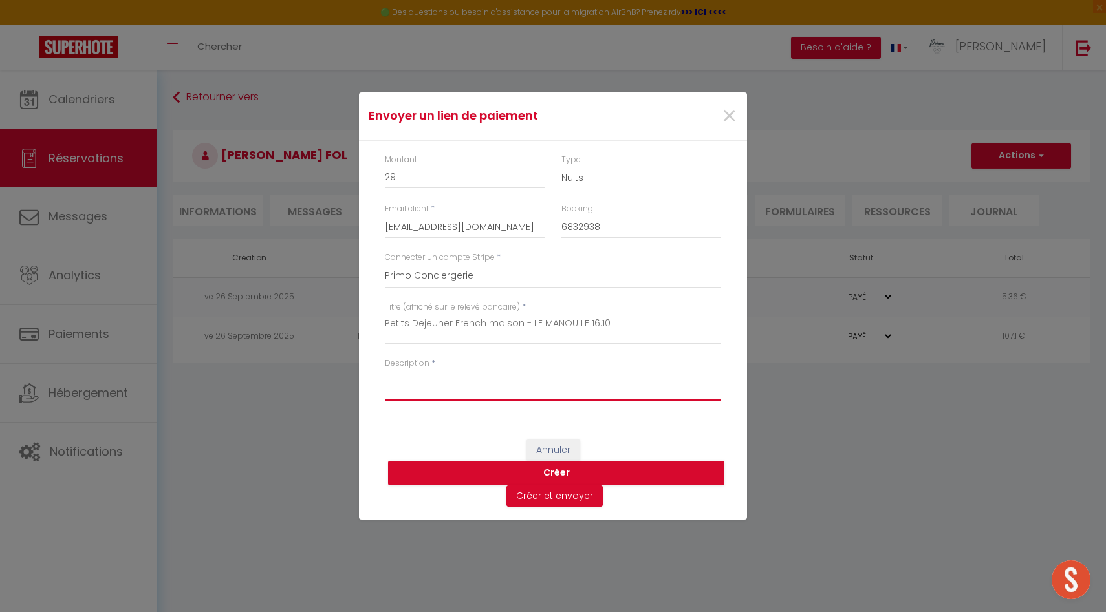
click at [412, 386] on textarea "Description" at bounding box center [553, 385] width 336 height 31
paste textarea "Petits Dejeuner French maison - LE MANOU LE 16.10"
type textarea "Petits Dejeuner French maison - LE MANOU LE 16.10"
click at [572, 495] on button "Créer et envoyer" at bounding box center [554, 497] width 96 height 22
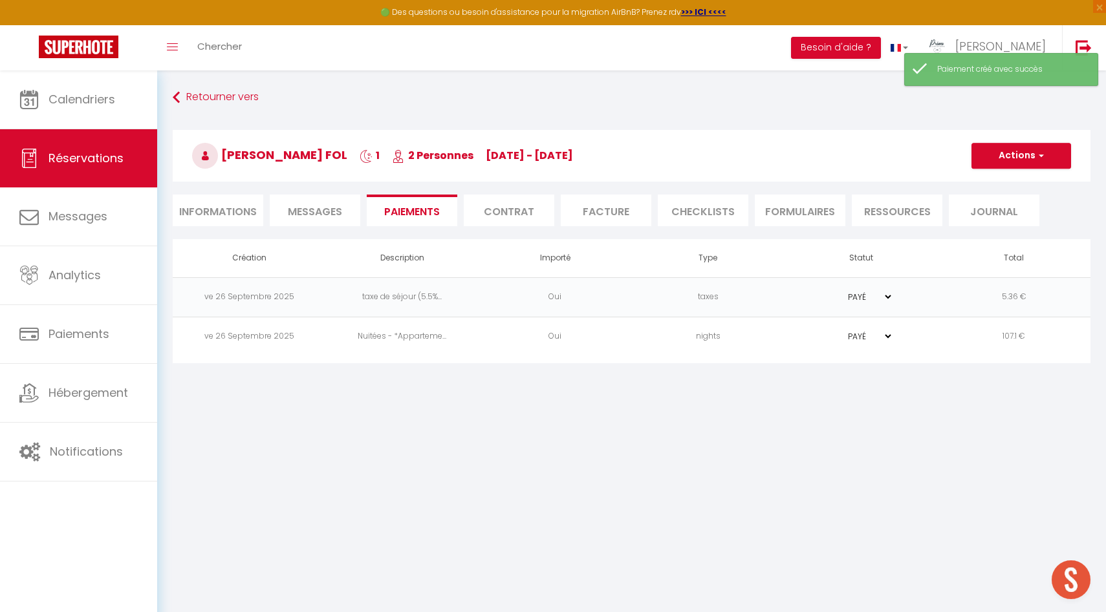
select select "fr"
type input "[EMAIL_ADDRESS][DOMAIN_NAME]"
type input "Demande de paiement"
type textarea "Bonjour, Nous vous invitons à cliquer sur le lien ci-dessous pour effectuer le …"
select select "0"
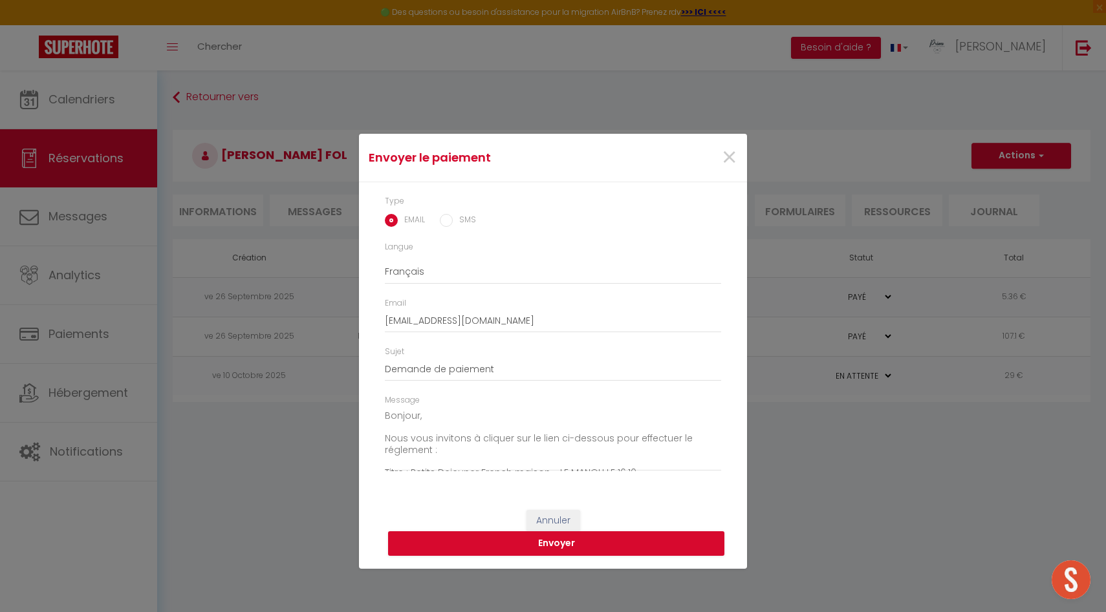
click at [449, 215] on input "SMS" at bounding box center [446, 220] width 13 height 13
radio input "true"
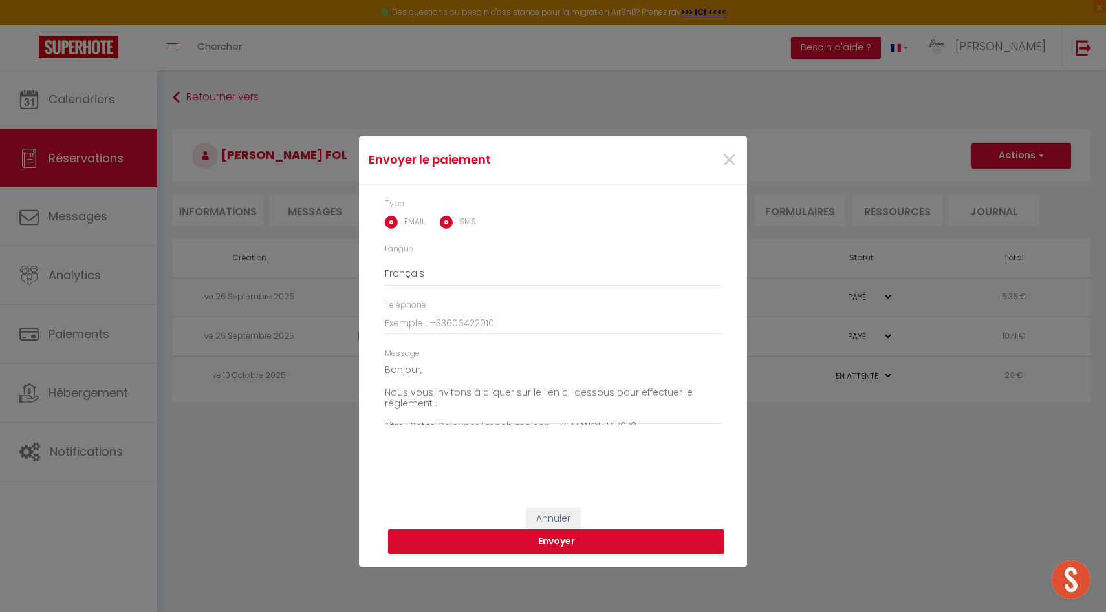
radio input "false"
click at [426, 330] on input "Téléphone" at bounding box center [553, 323] width 336 height 23
type input "0617780397"
click at [527, 548] on button "Envoyer" at bounding box center [556, 542] width 336 height 25
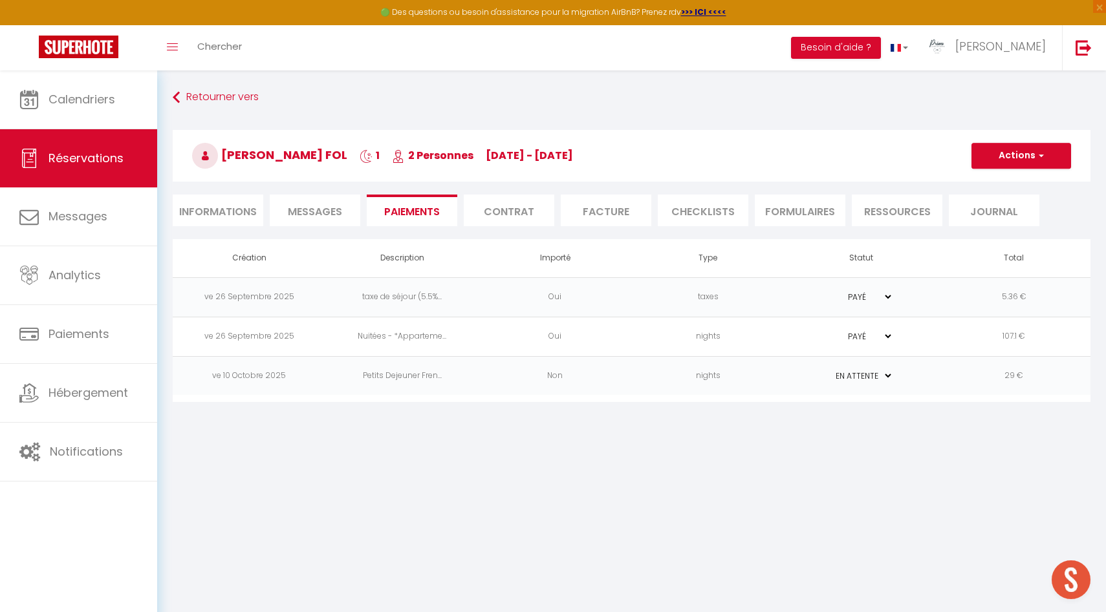
click at [336, 200] on li "Messages" at bounding box center [315, 211] width 91 height 32
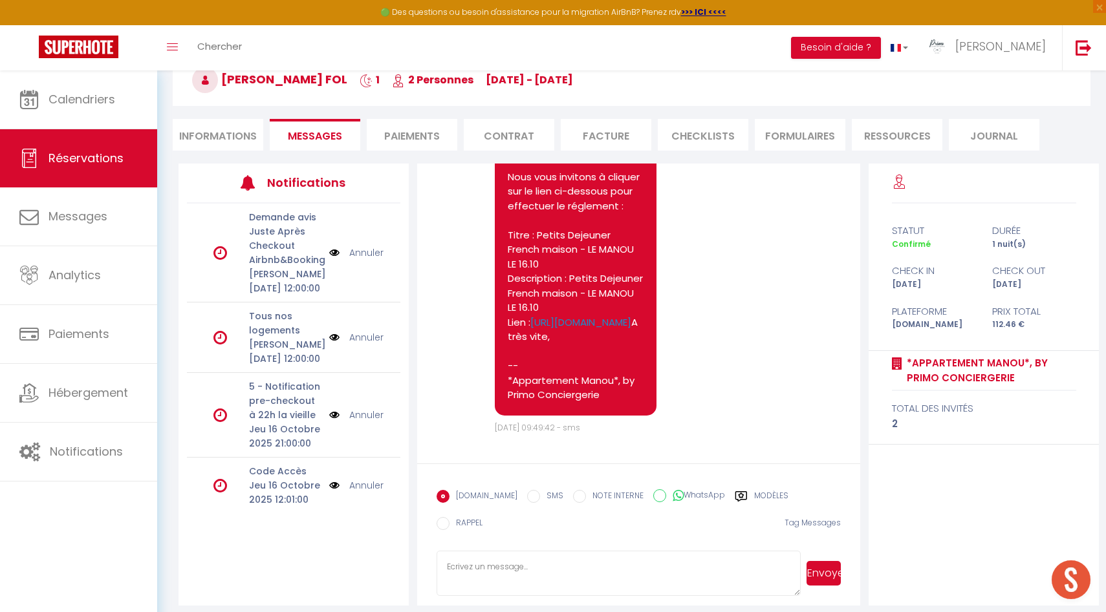
scroll to position [2103, 0]
click at [233, 127] on li "Informations" at bounding box center [218, 135] width 91 height 32
select select
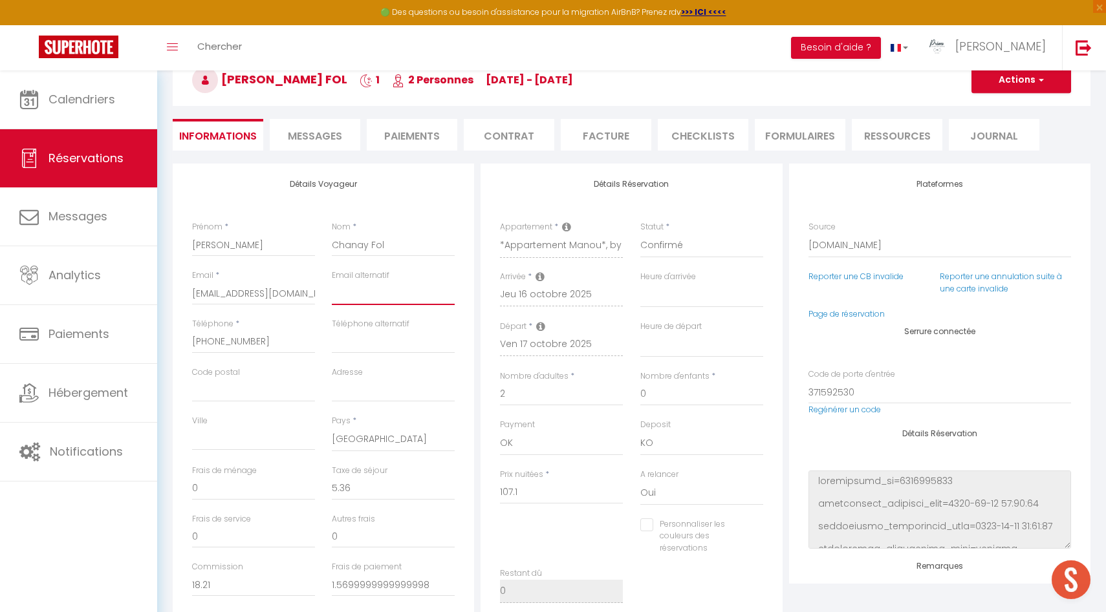
click at [354, 292] on input "email" at bounding box center [393, 293] width 123 height 23
type input "m"
select select
checkbox input "false"
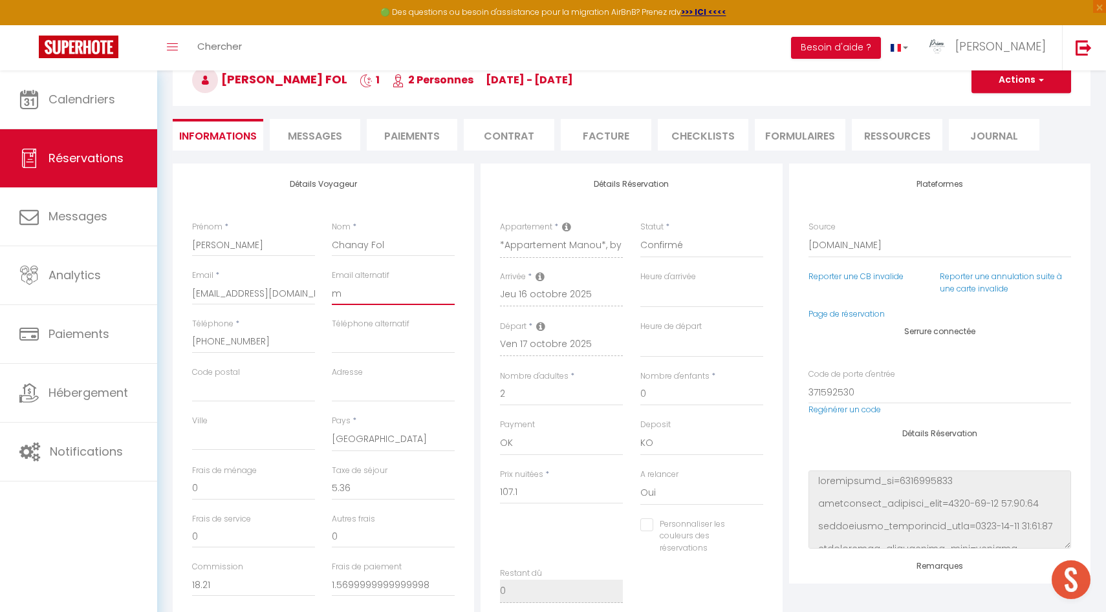
type input "ma"
select select
checkbox input "false"
type input "mar"
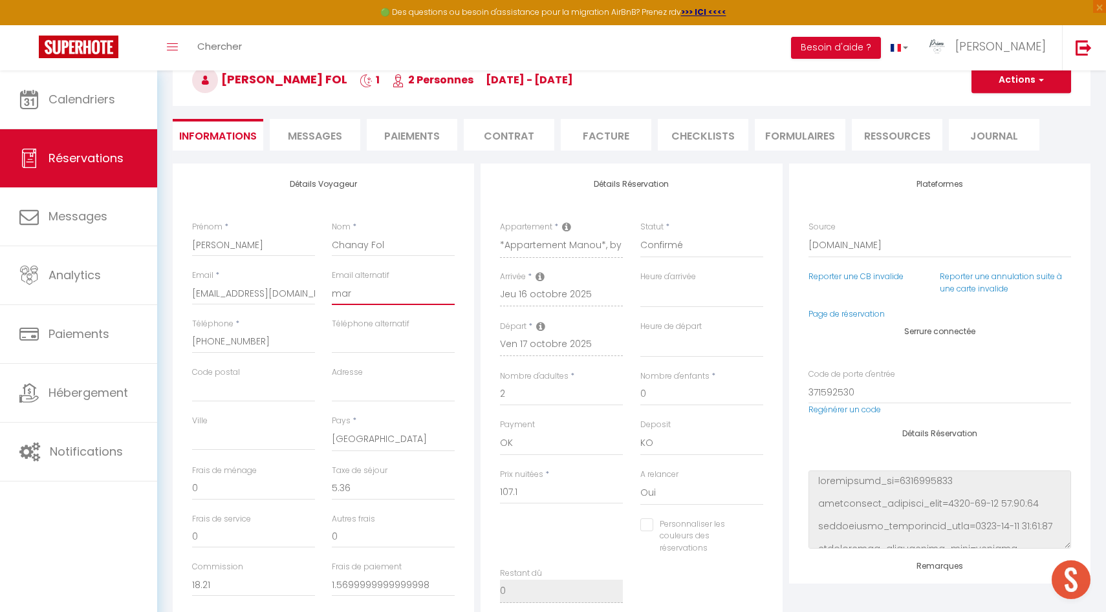
select select
checkbox input "false"
type input "mari"
select select
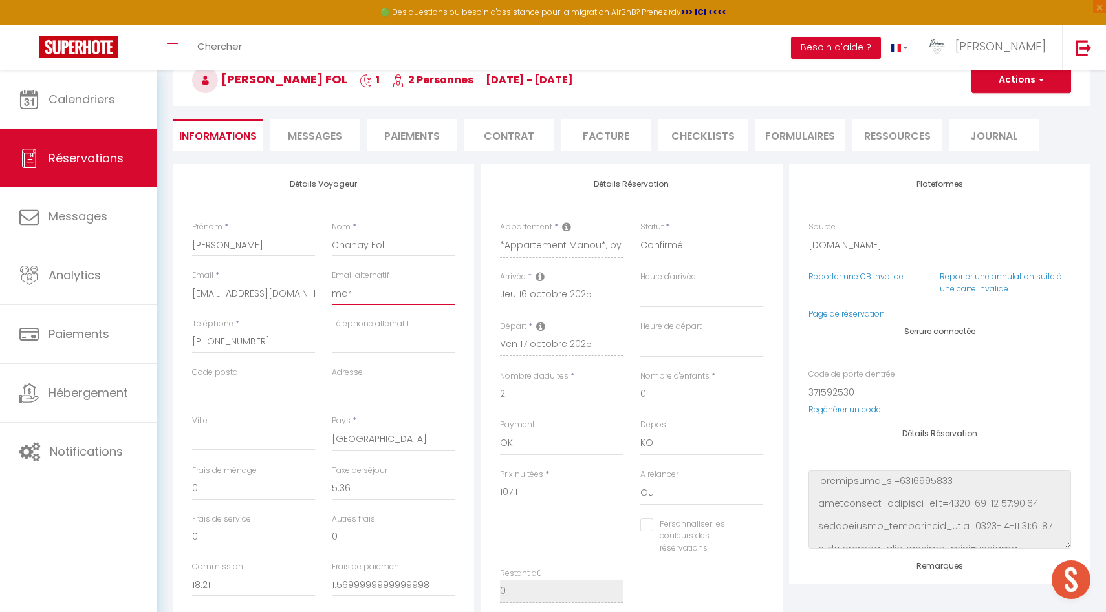
select select
checkbox input "false"
type input "marie"
select select
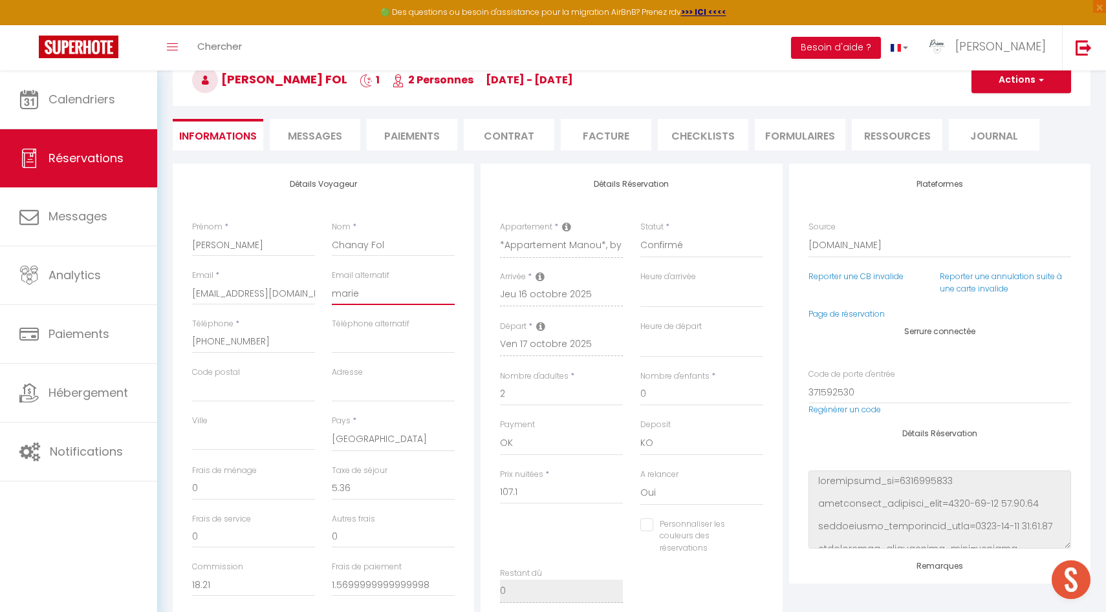
checkbox input "false"
type input "marie-"
select select
checkbox input "false"
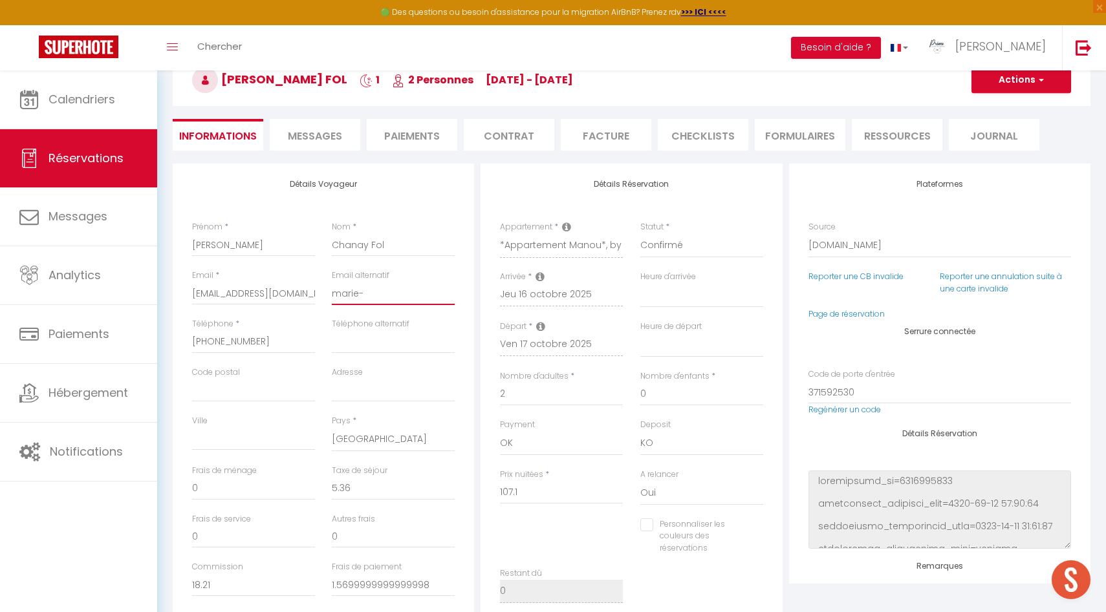
type input "[PERSON_NAME]"
select select
checkbox input "false"
type input "marie-ce"
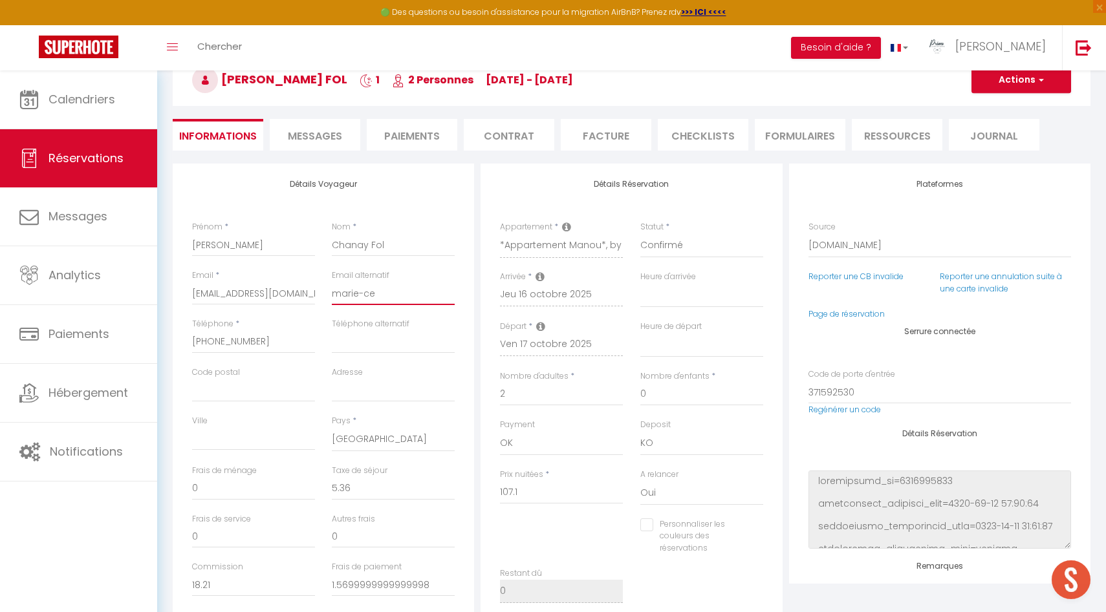
select select
checkbox input "false"
type input "[PERSON_NAME]"
select select
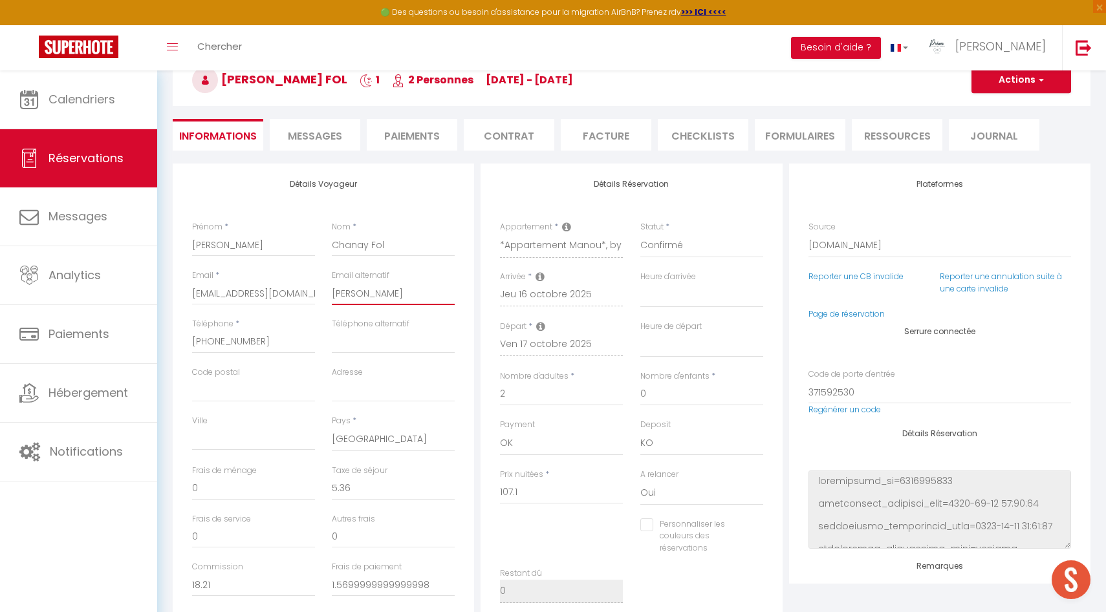
select select
checkbox input "false"
type input "[PERSON_NAME]"
select select
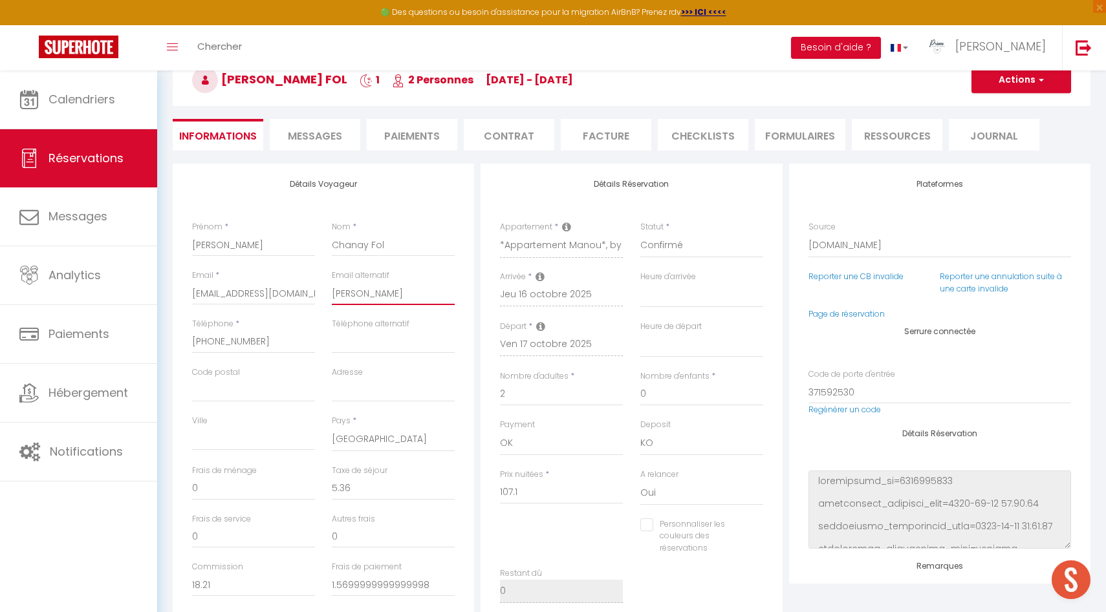
checkbox input "false"
type input "[PERSON_NAME]"
select select
checkbox input "false"
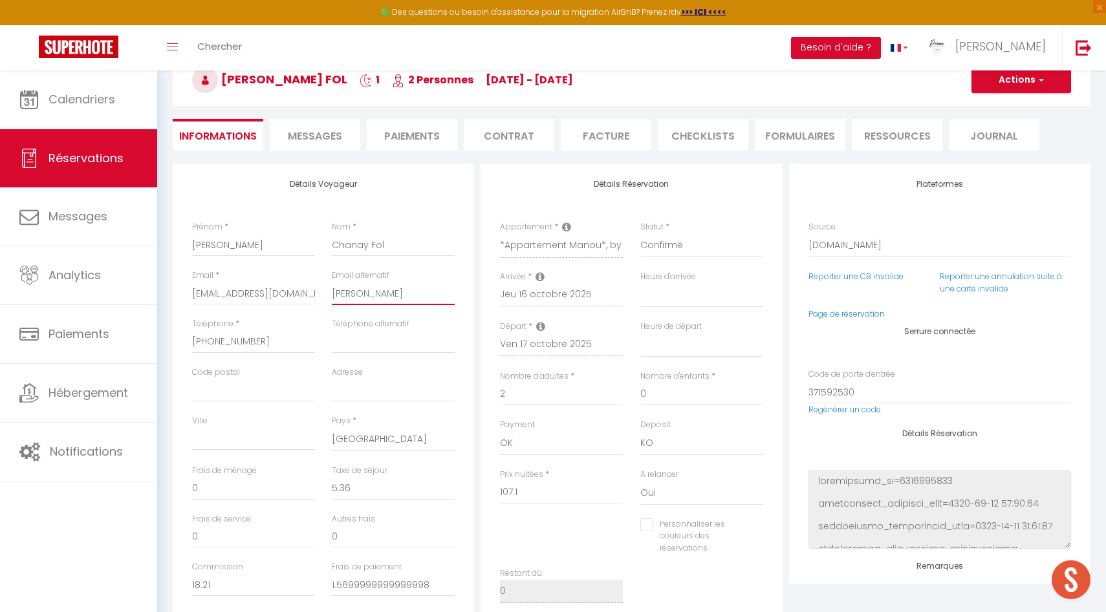
type input "[PERSON_NAME]"
select select
checkbox input "false"
type input "[PERSON_NAME]."
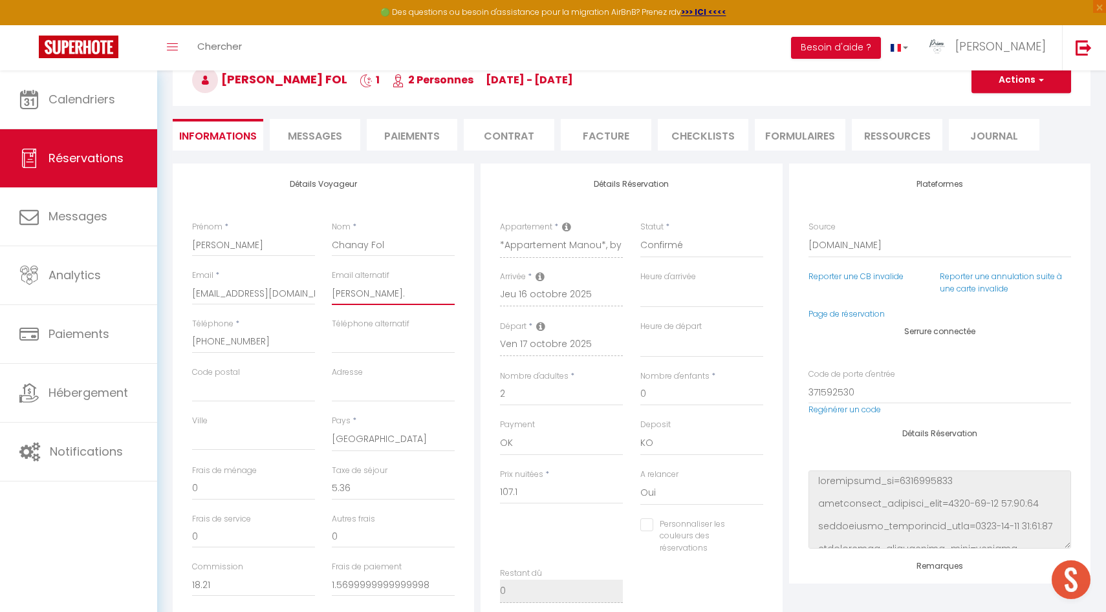
select select
checkbox input "false"
type input "[PERSON_NAME].a"
select select
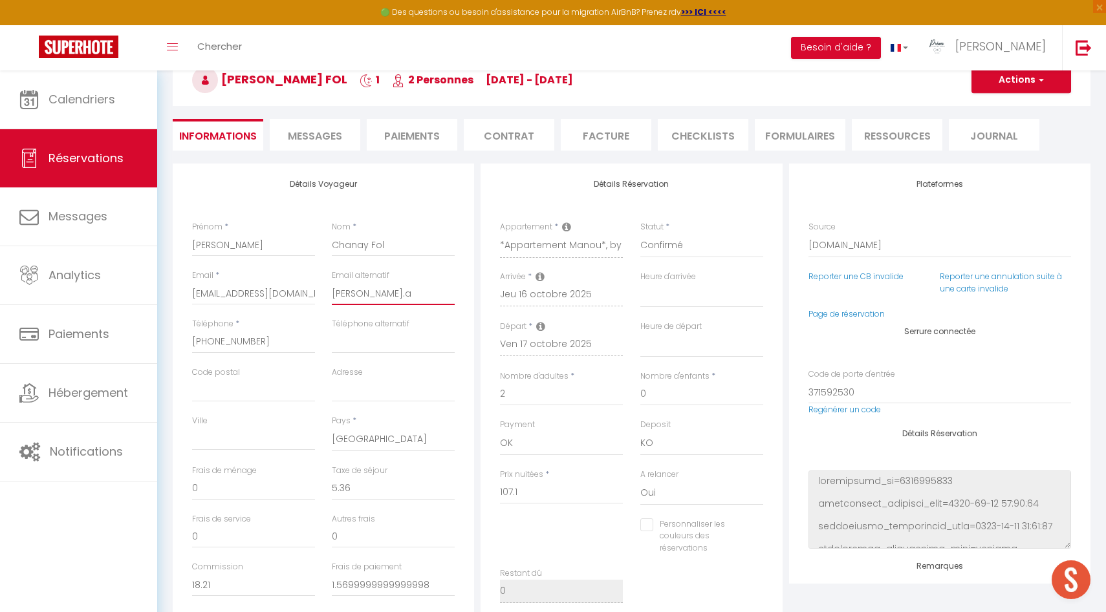
select select
checkbox input "false"
type input "[DOMAIN_NAME]"
select select
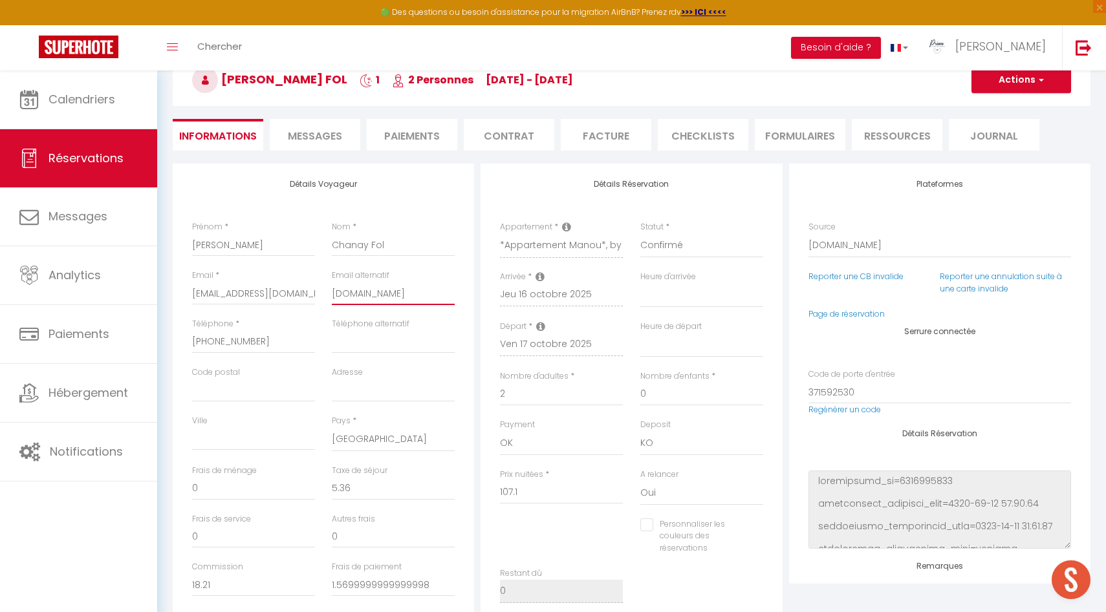
checkbox input "false"
type input "[PERSON_NAME].alv"
select select
checkbox input "false"
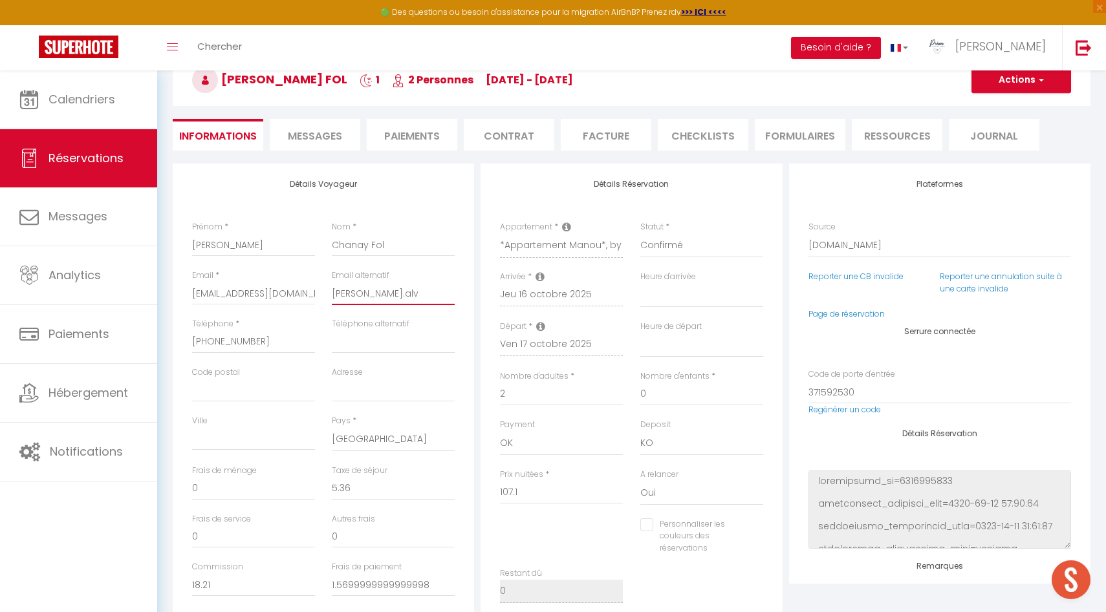
type input "[PERSON_NAME].alve"
select select
checkbox input "false"
type input "[PERSON_NAME].[PERSON_NAME]"
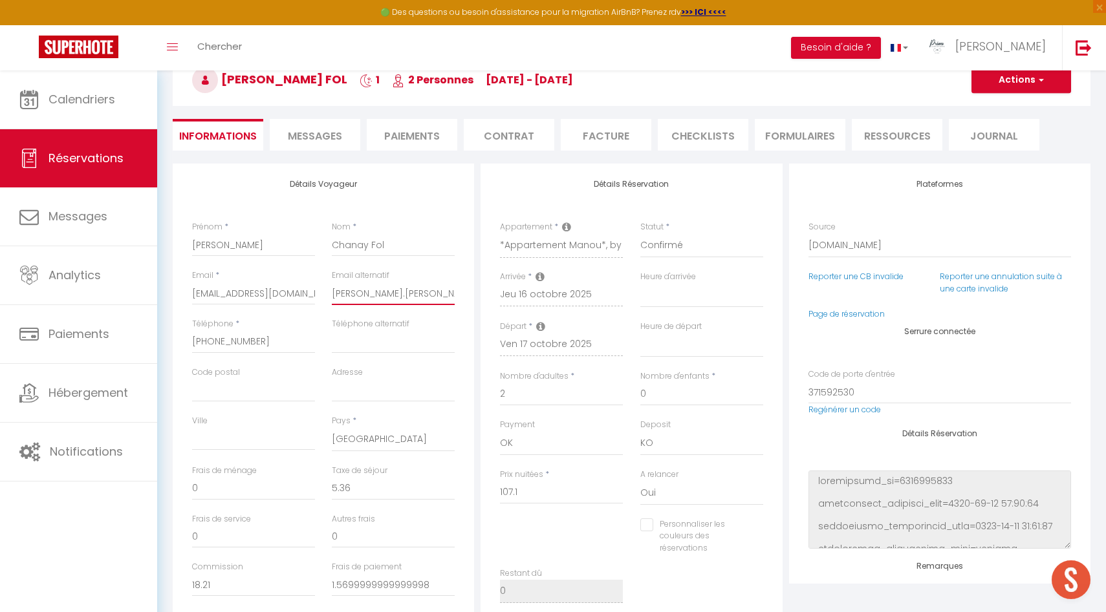
select select
checkbox input "false"
type input "[PERSON_NAME].[PERSON_NAME]@"
select select
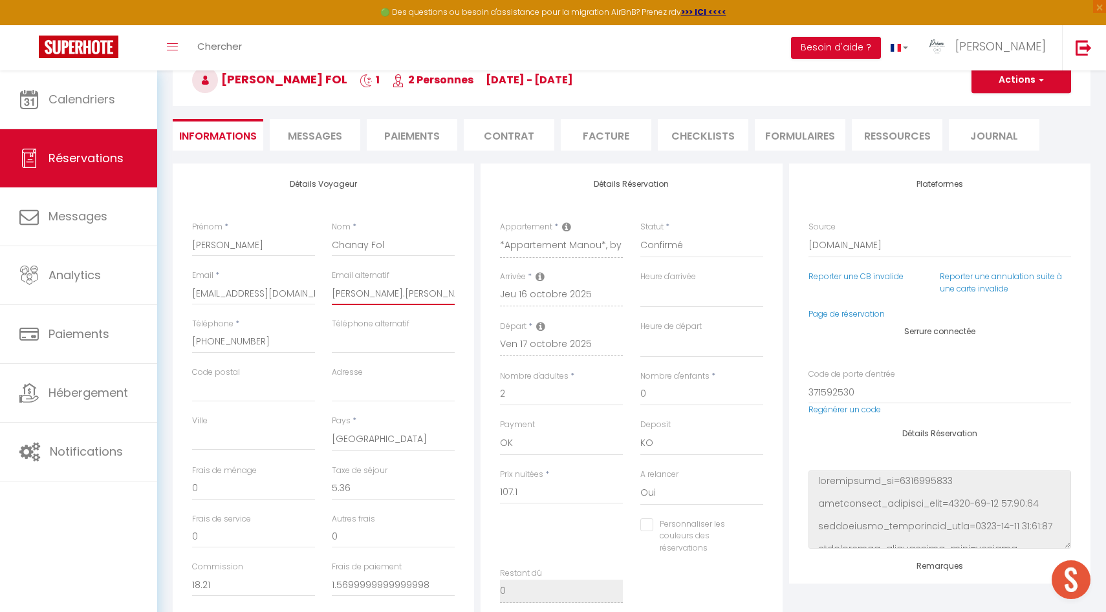
select select
checkbox input "false"
select select
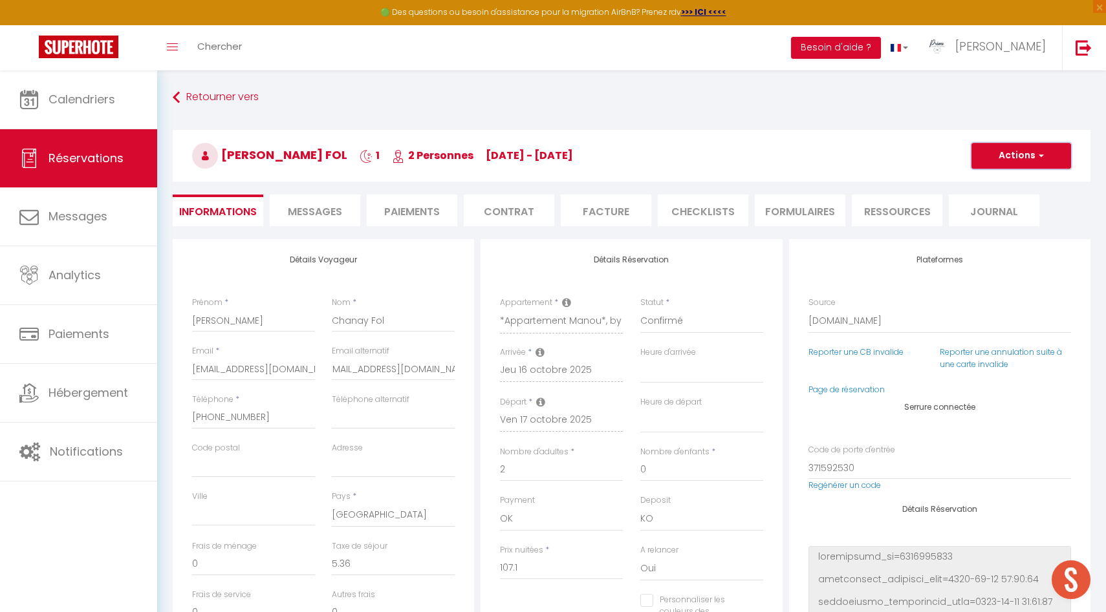
click at [1041, 153] on span "button" at bounding box center [1039, 156] width 8 height 12
click at [1001, 184] on link "Enregistrer" at bounding box center [1008, 184] width 102 height 17
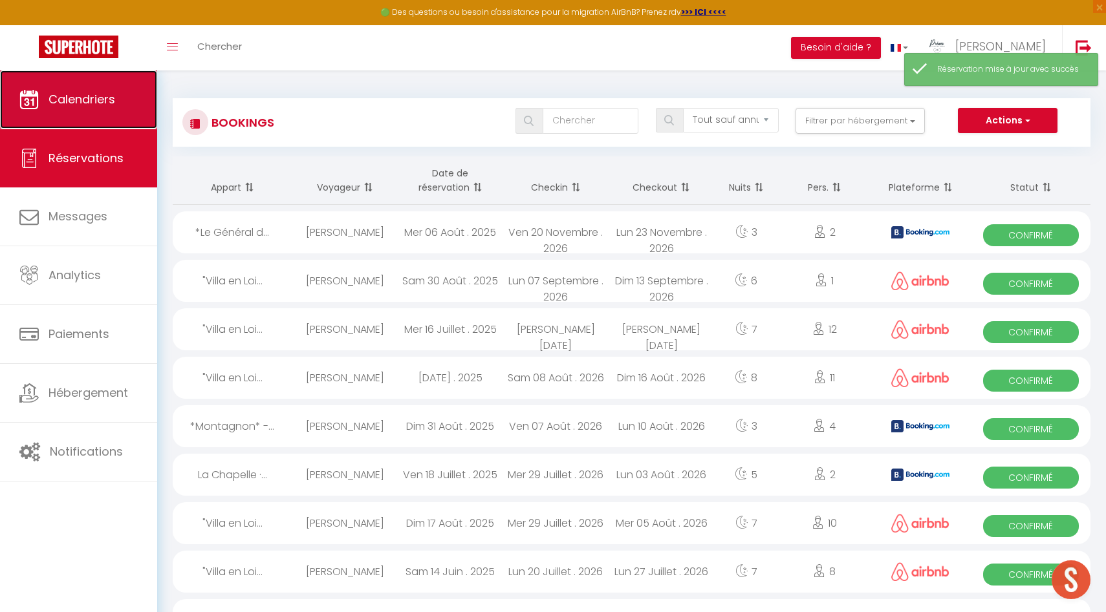
click at [74, 92] on span "Calendriers" at bounding box center [82, 99] width 67 height 16
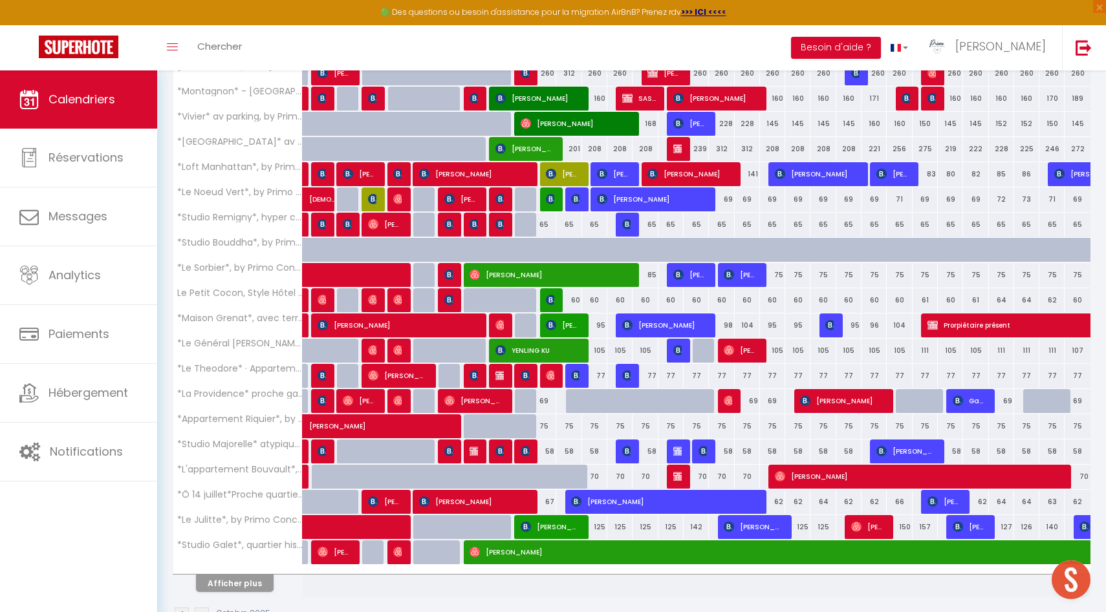
scroll to position [272, 0]
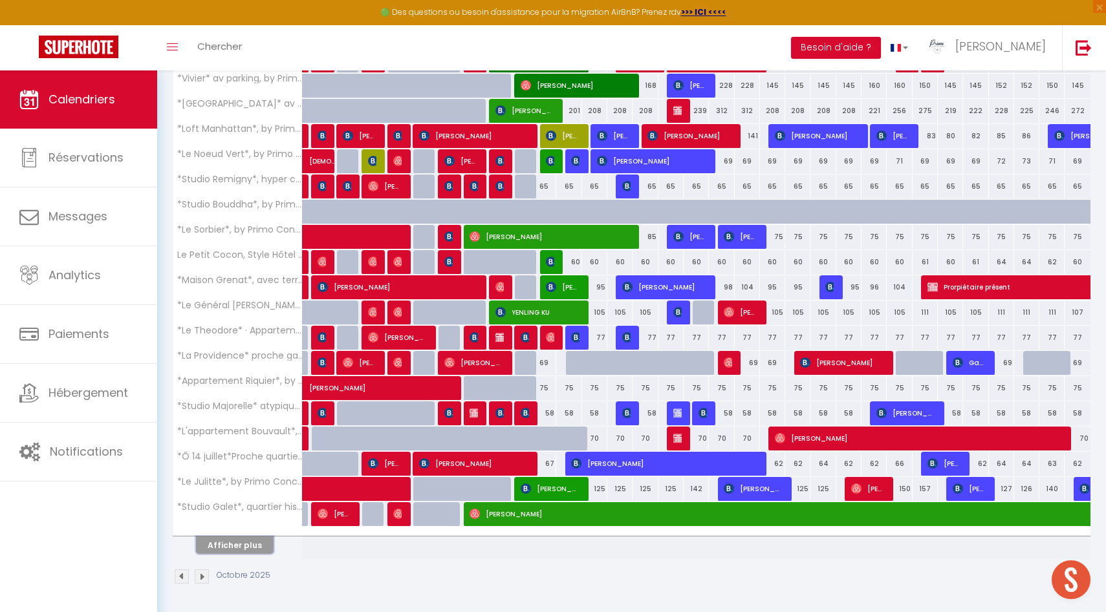
click at [236, 541] on button "Afficher plus" at bounding box center [235, 545] width 78 height 17
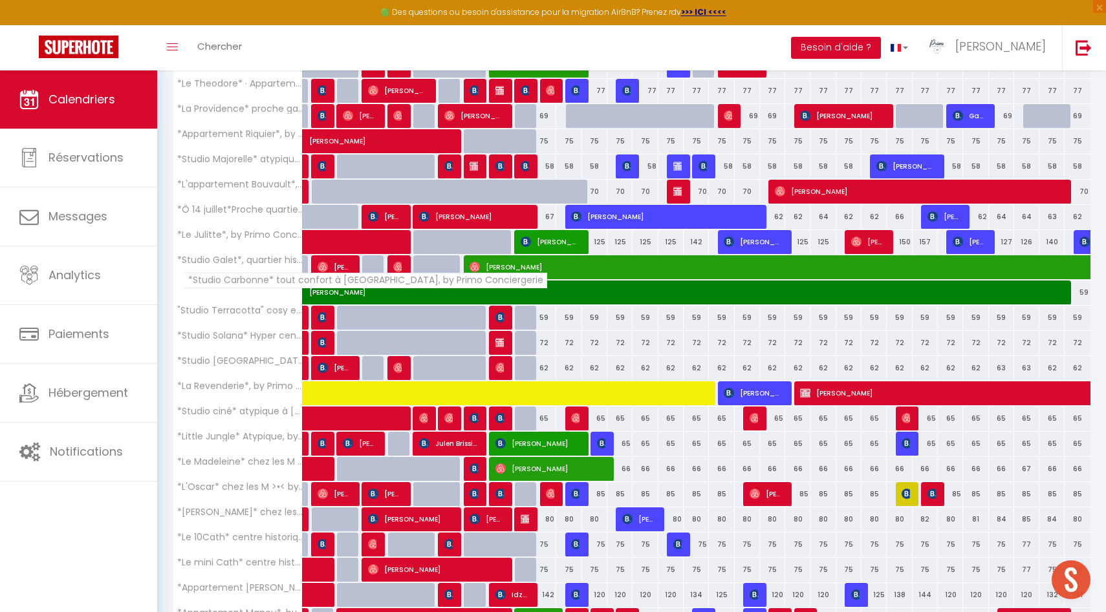
scroll to position [735, 0]
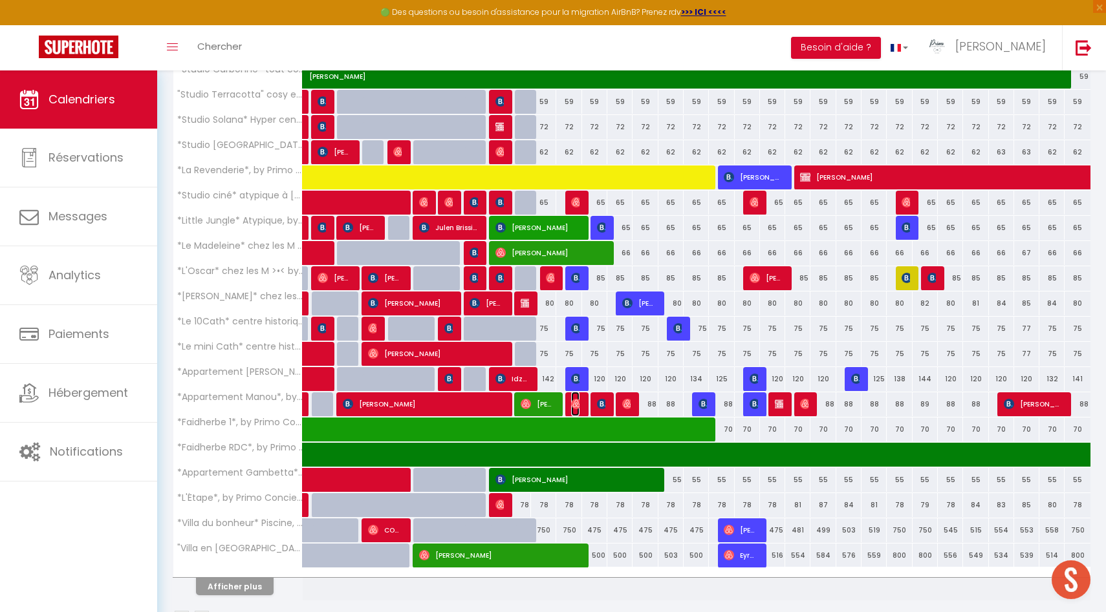
click at [575, 400] on img at bounding box center [576, 404] width 10 height 10
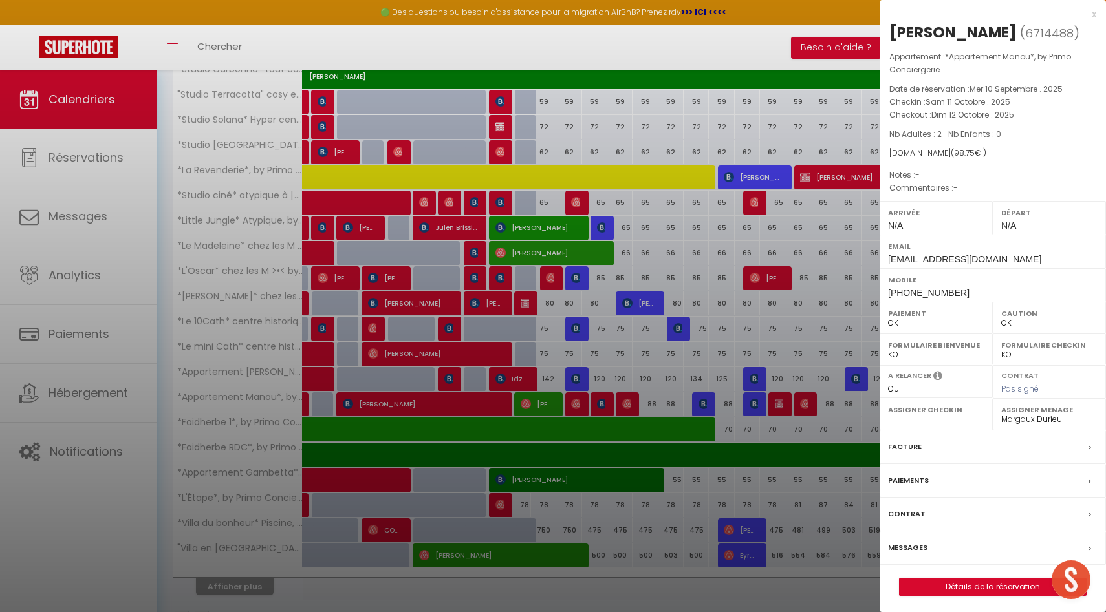
click at [576, 400] on div at bounding box center [553, 306] width 1106 height 612
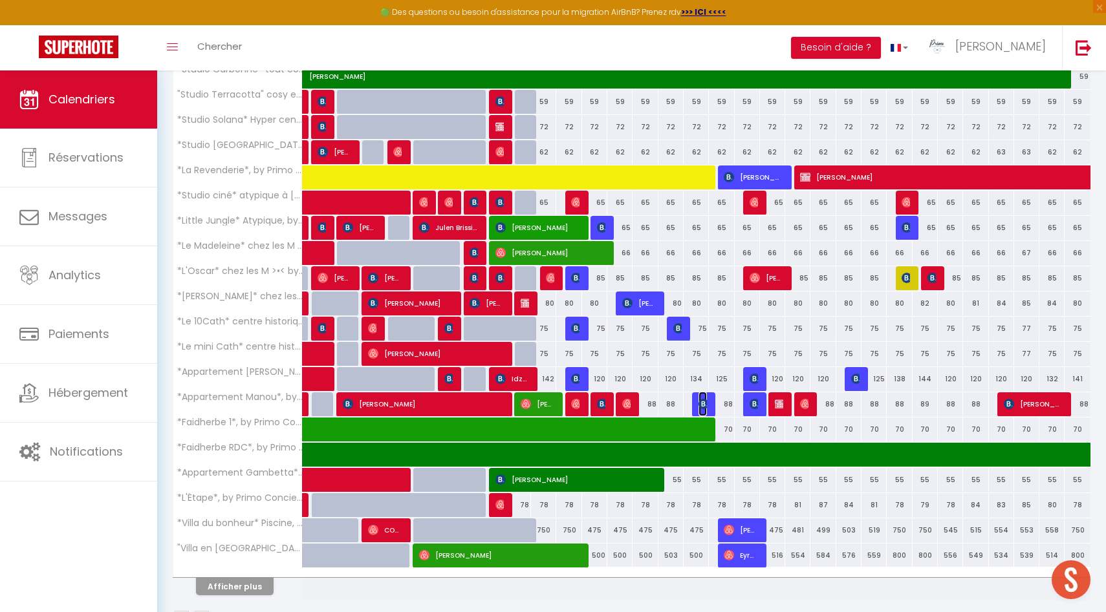
click at [704, 404] on img at bounding box center [703, 404] width 10 height 10
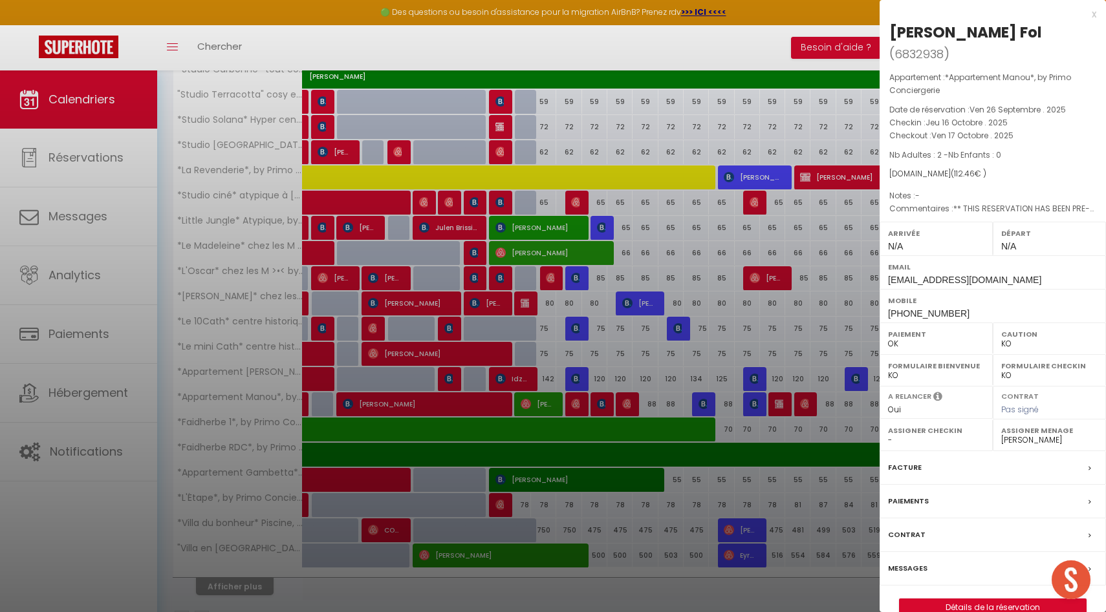
click at [908, 562] on label "Messages" at bounding box center [907, 569] width 39 height 14
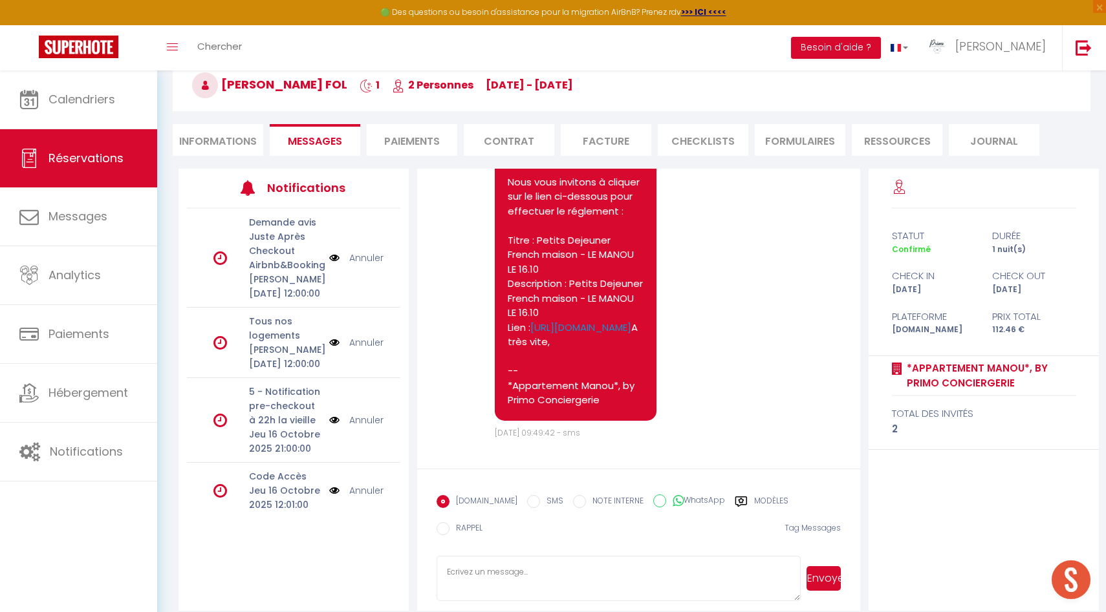
scroll to position [76, 0]
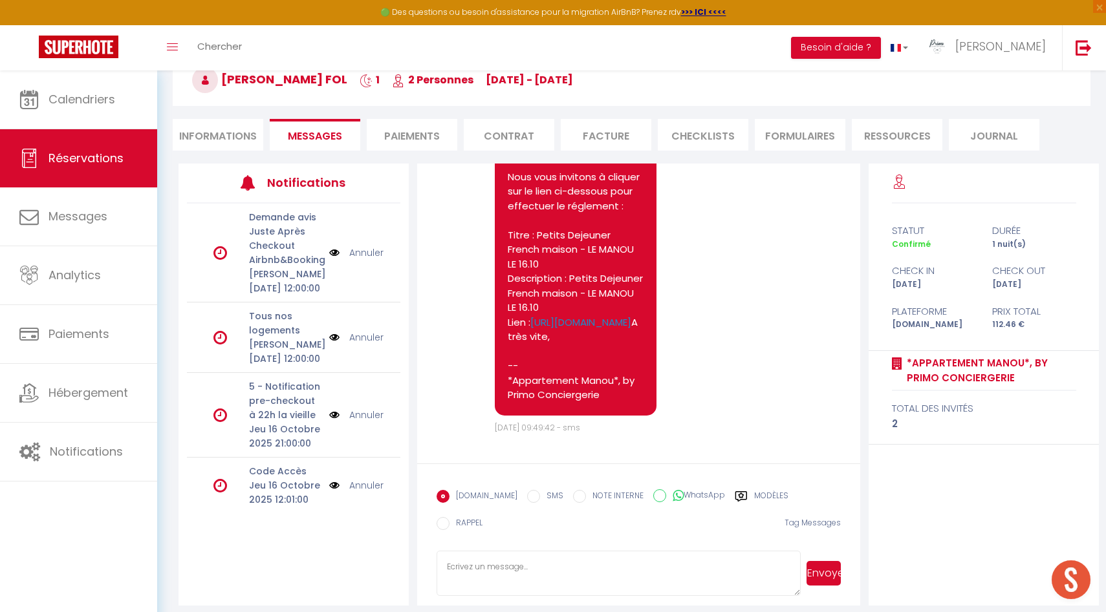
click at [427, 134] on li "Paiements" at bounding box center [412, 135] width 91 height 32
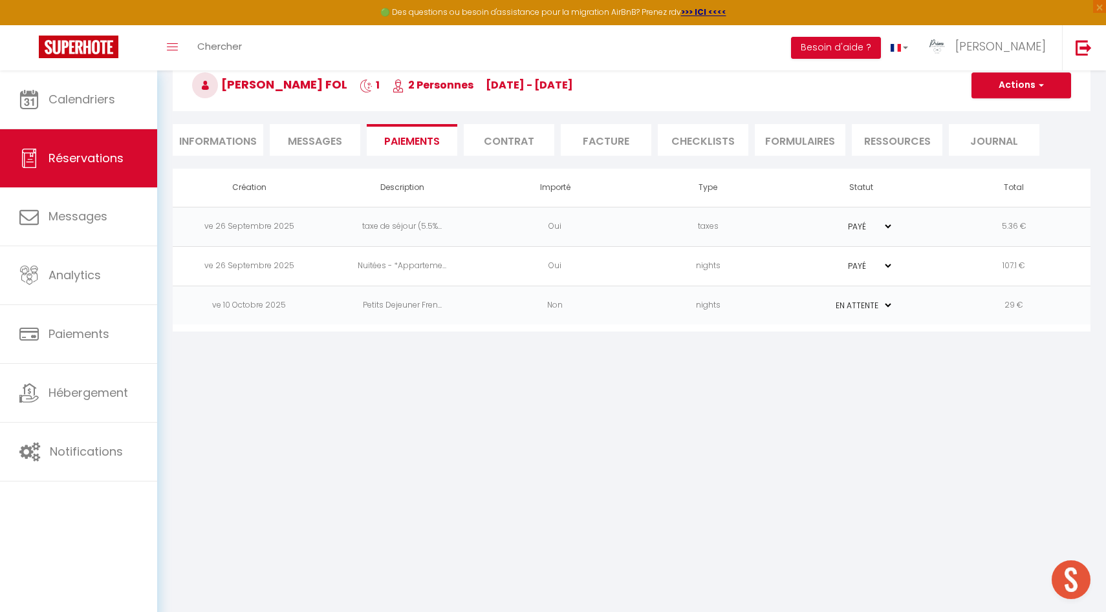
click at [997, 303] on td "29 €" at bounding box center [1014, 305] width 153 height 39
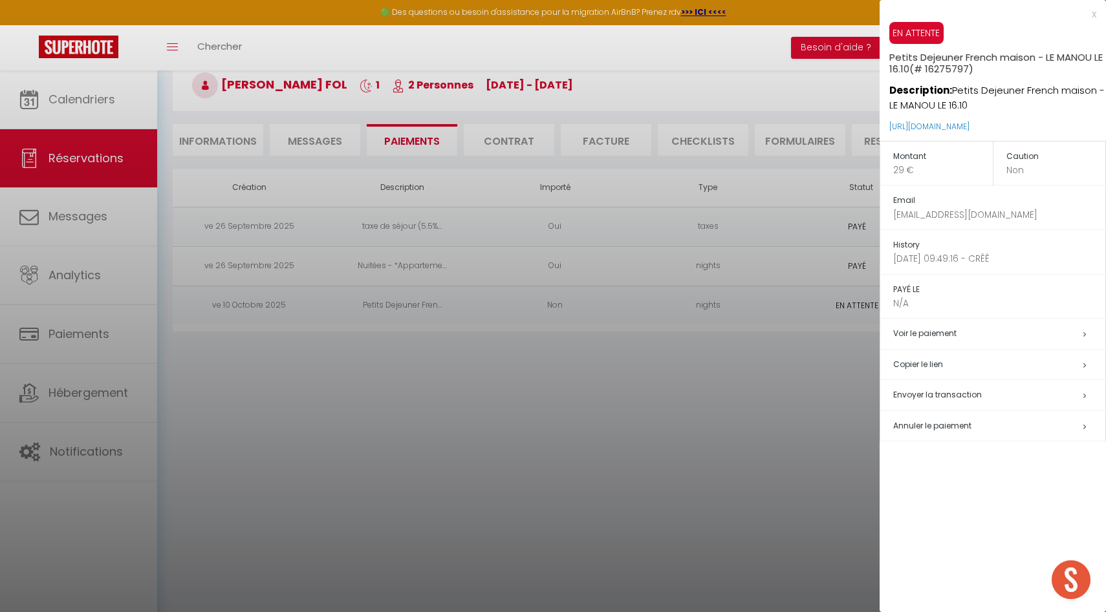
click at [944, 395] on span "Envoyer la transaction" at bounding box center [937, 394] width 89 height 11
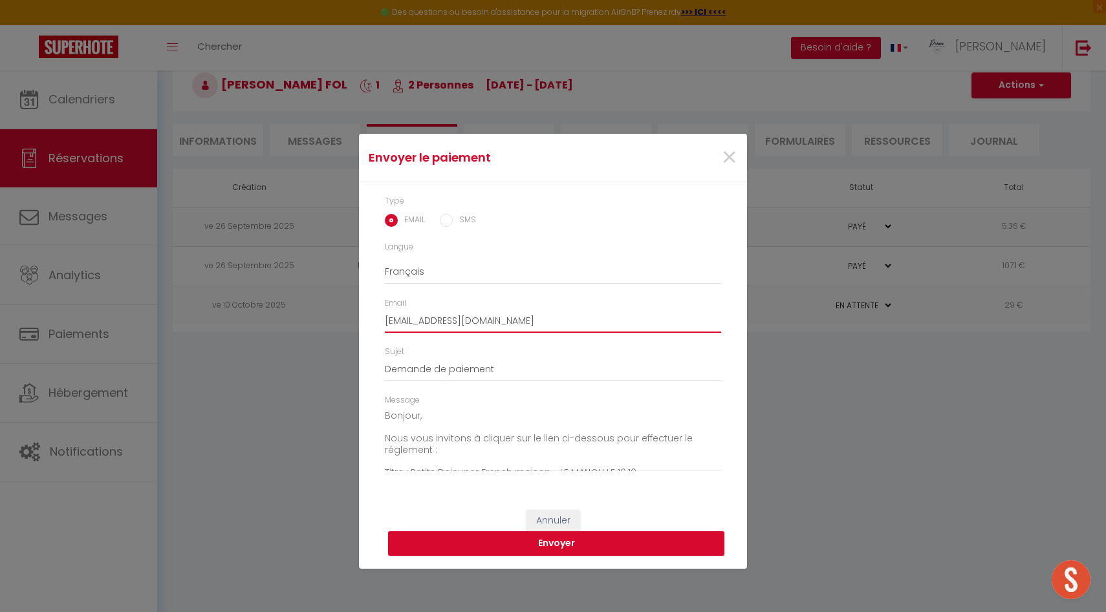
drag, startPoint x: 545, startPoint y: 325, endPoint x: 367, endPoint y: 323, distance: 178.5
click at [367, 323] on div "Type EMAIL SMS Langue Anglais Français Espagnol Portugais Email [EMAIL_ADDRESS]…" at bounding box center [553, 339] width 388 height 315
click at [722, 155] on span "×" at bounding box center [729, 157] width 16 height 39
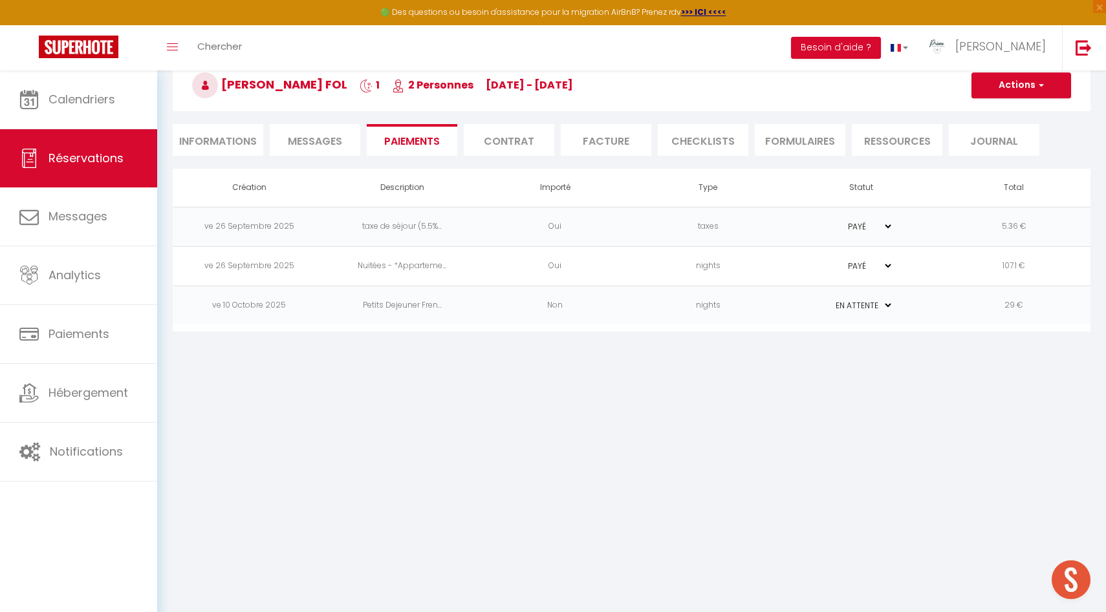
click at [227, 142] on li "Informations" at bounding box center [218, 140] width 91 height 32
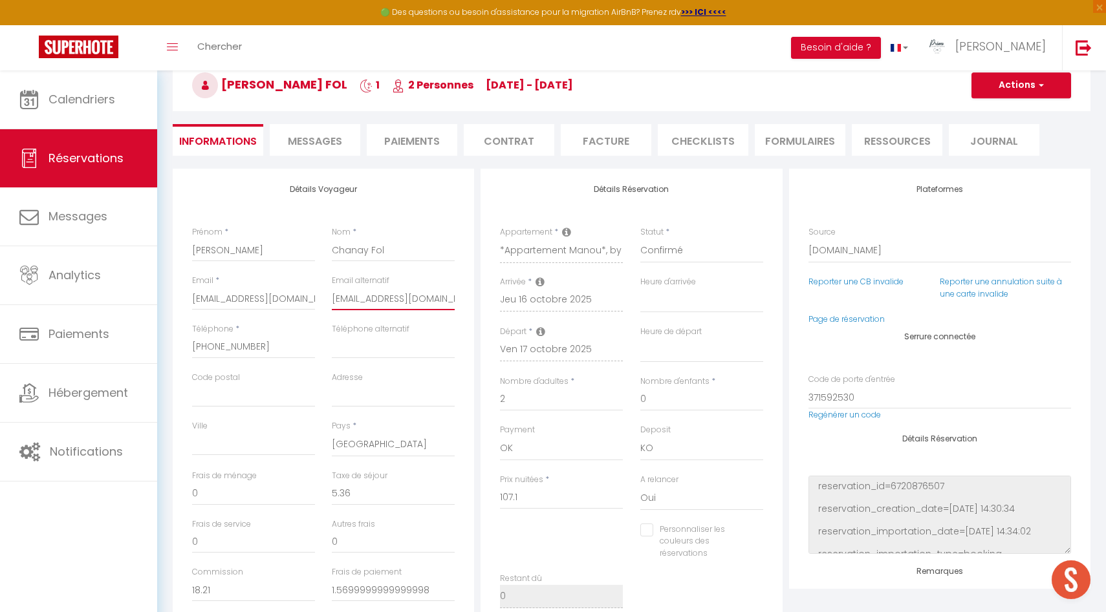
scroll to position [0, 8]
drag, startPoint x: 334, startPoint y: 299, endPoint x: 492, endPoint y: 305, distance: 158.5
click at [492, 305] on div "Détails Voyageur Prénom * [PERSON_NAME] * Chanay Fol Email * [EMAIL_ADDRESS][DO…" at bounding box center [631, 403] width 924 height 469
click at [429, 133] on li "Paiements" at bounding box center [412, 140] width 91 height 32
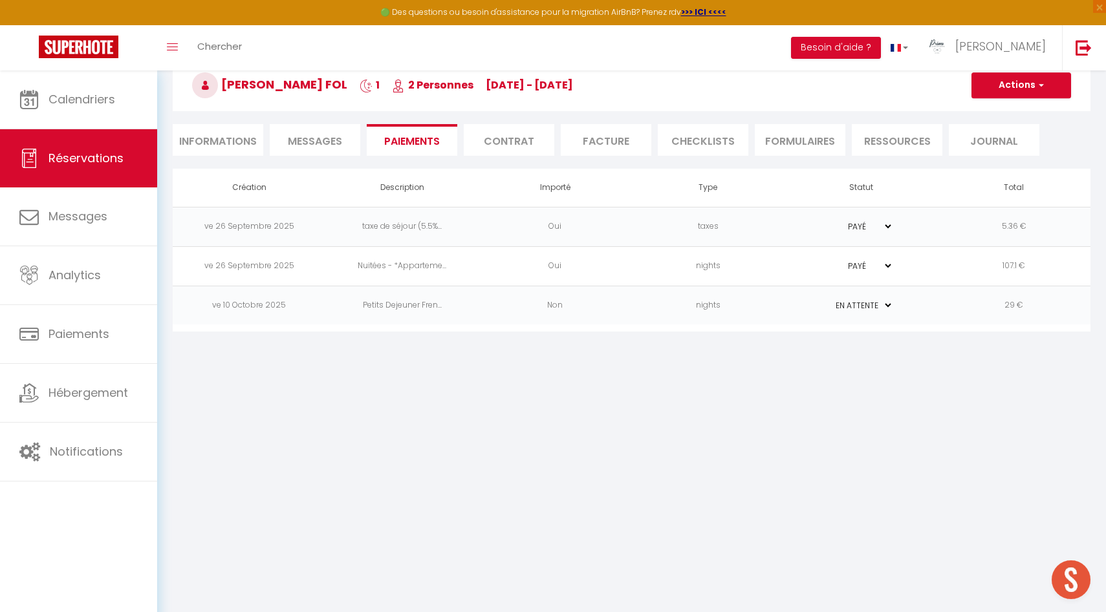
click at [803, 296] on td "PAYÉ EN ATTENTE" at bounding box center [860, 305] width 153 height 39
click at [816, 304] on td "PAYÉ EN ATTENTE" at bounding box center [860, 305] width 153 height 39
click at [966, 308] on td "29 €" at bounding box center [1014, 305] width 153 height 39
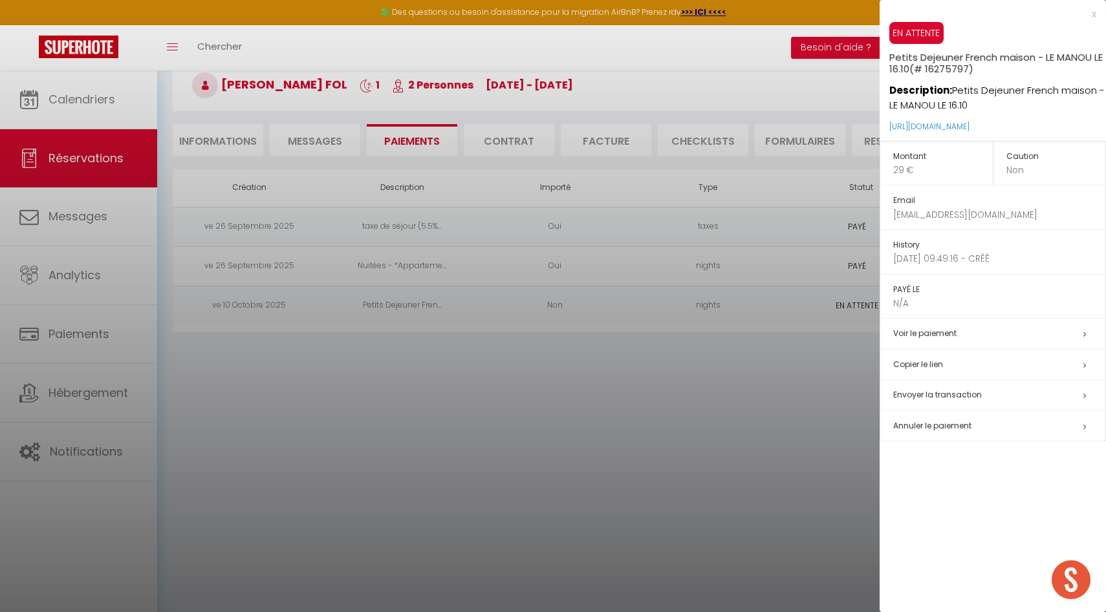
click at [949, 392] on span "Envoyer la transaction" at bounding box center [937, 394] width 89 height 11
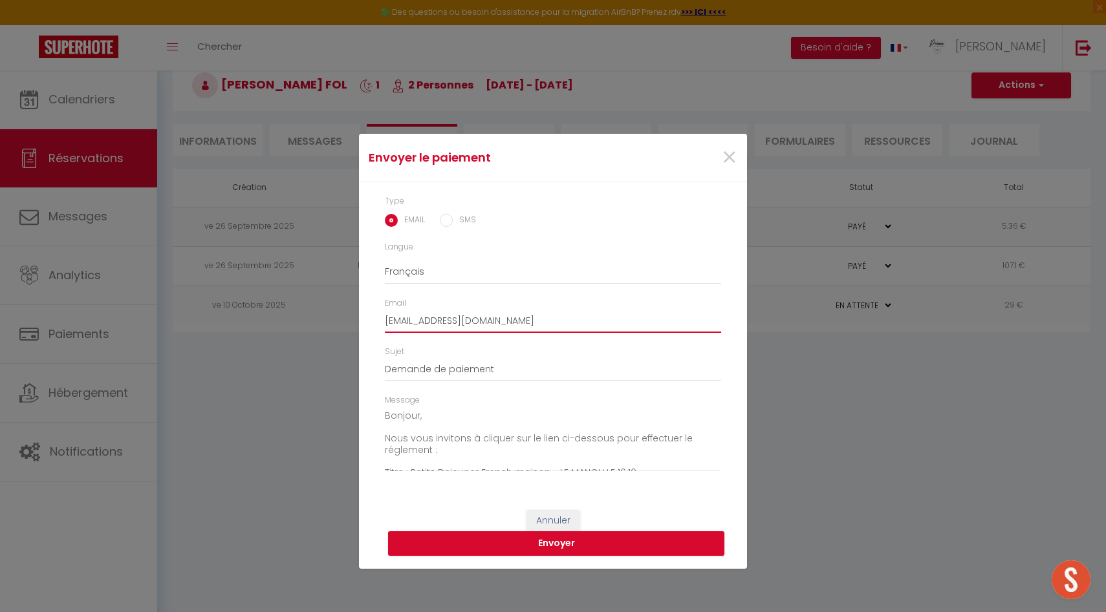
drag, startPoint x: 552, startPoint y: 330, endPoint x: 337, endPoint y: 302, distance: 217.2
click at [337, 302] on div "Envoyer le paiement × Type EMAIL SMS Langue Anglais Français Espagnol Portugais…" at bounding box center [553, 306] width 1106 height 612
paste input "[EMAIL_ADDRESS][DOMAIN_NAME]"
click at [506, 541] on button "Envoyer" at bounding box center [556, 544] width 336 height 25
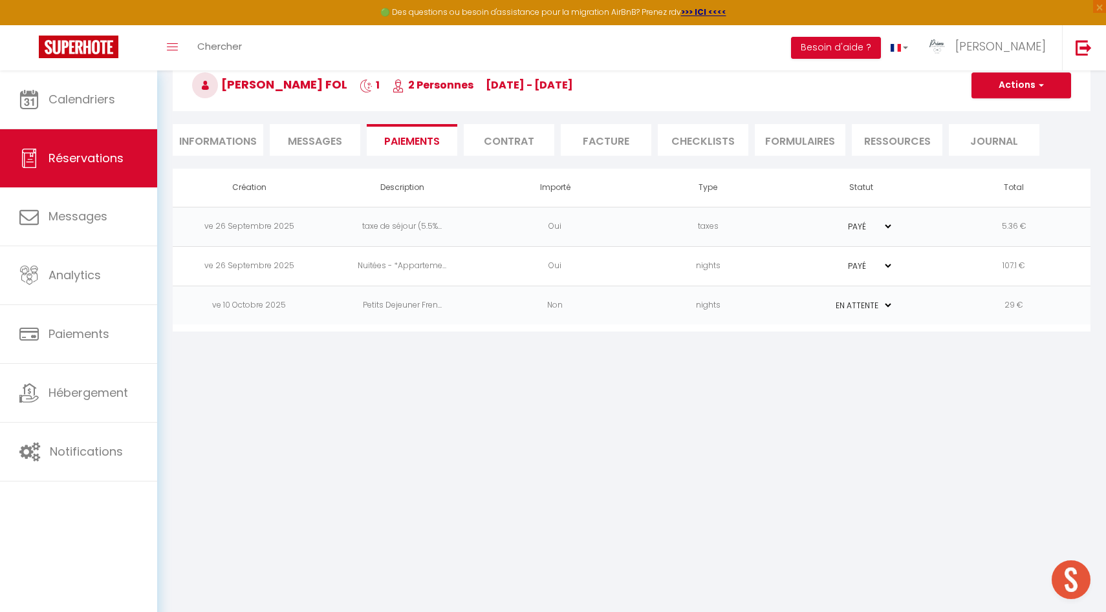
click at [308, 133] on li "Messages" at bounding box center [315, 140] width 91 height 32
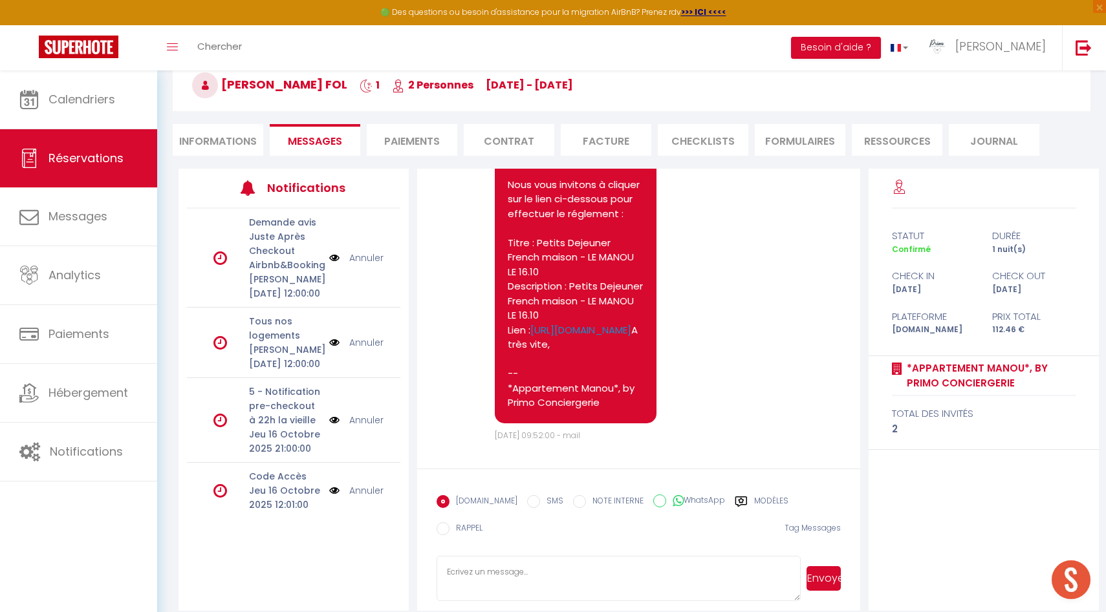
scroll to position [2452, 0]
